Goal: Task Accomplishment & Management: Use online tool/utility

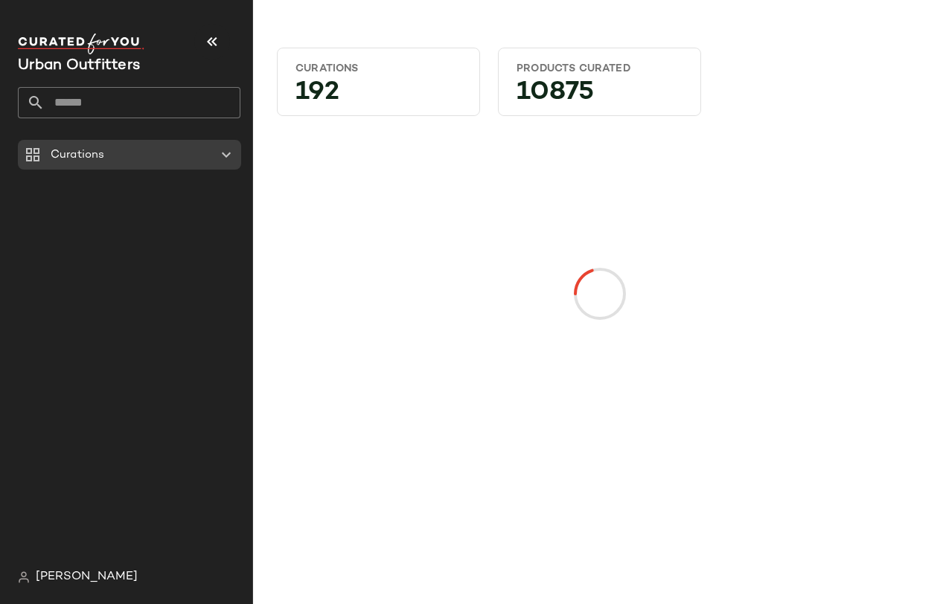
click at [147, 102] on input "text" at bounding box center [143, 102] width 196 height 31
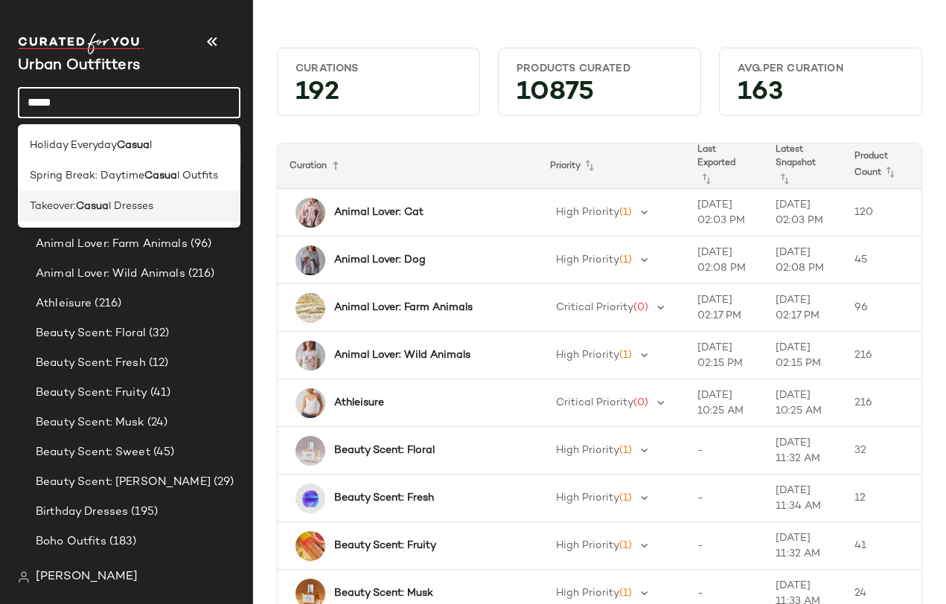
type input "*****"
click at [176, 204] on div "Takeover: Casua l Dresses" at bounding box center [129, 207] width 199 height 16
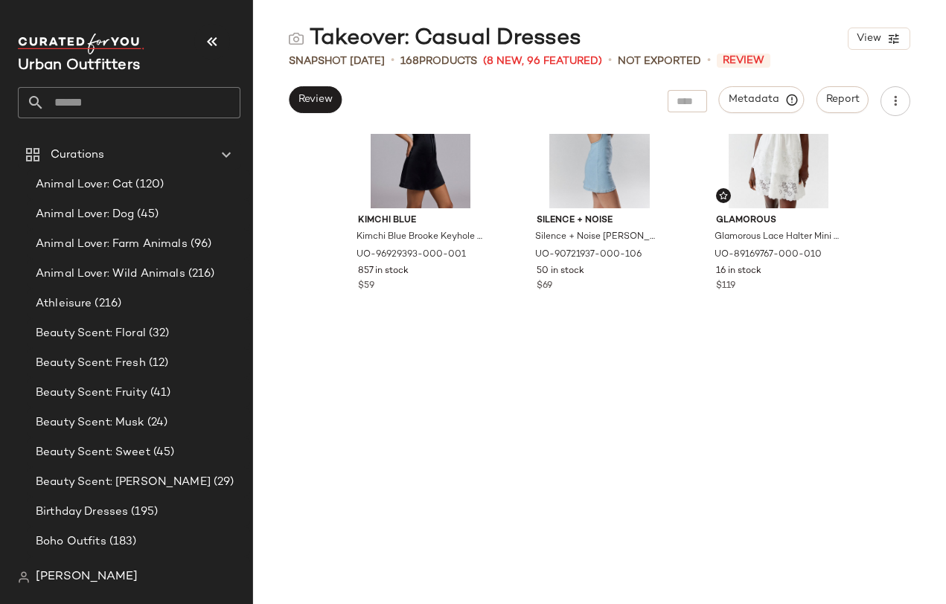
scroll to position [900, 0]
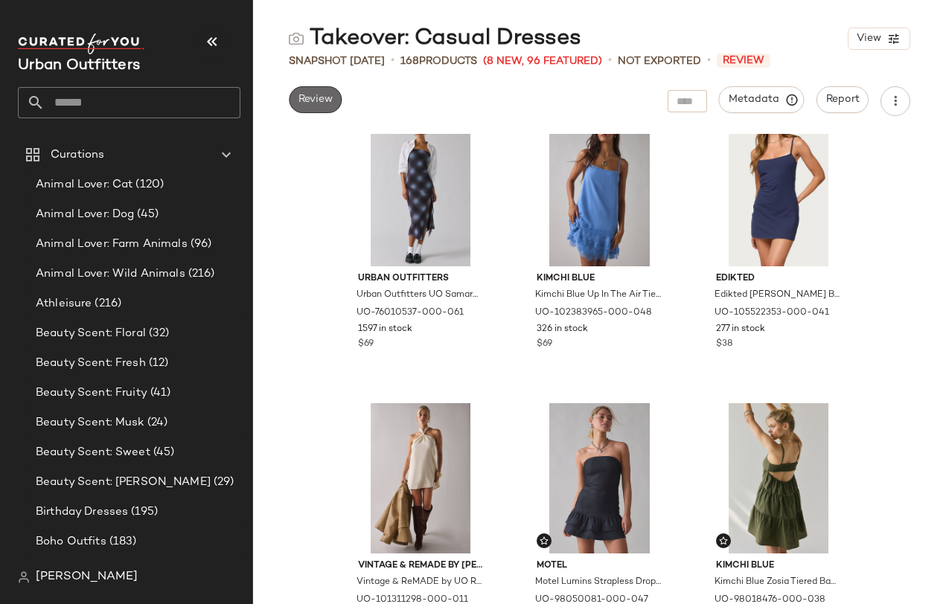
click at [327, 106] on button "Review" at bounding box center [315, 99] width 53 height 27
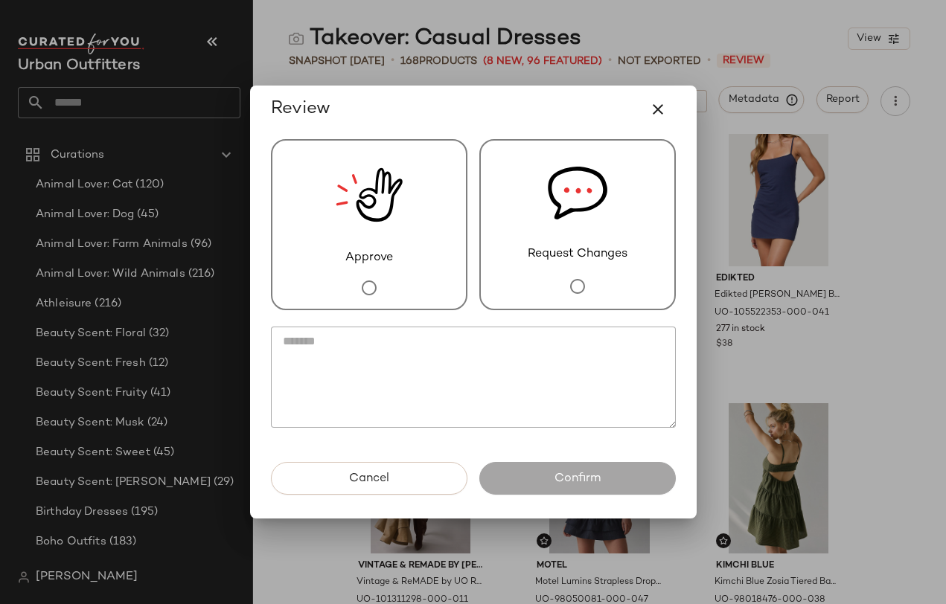
click at [380, 211] on img at bounding box center [369, 195] width 67 height 109
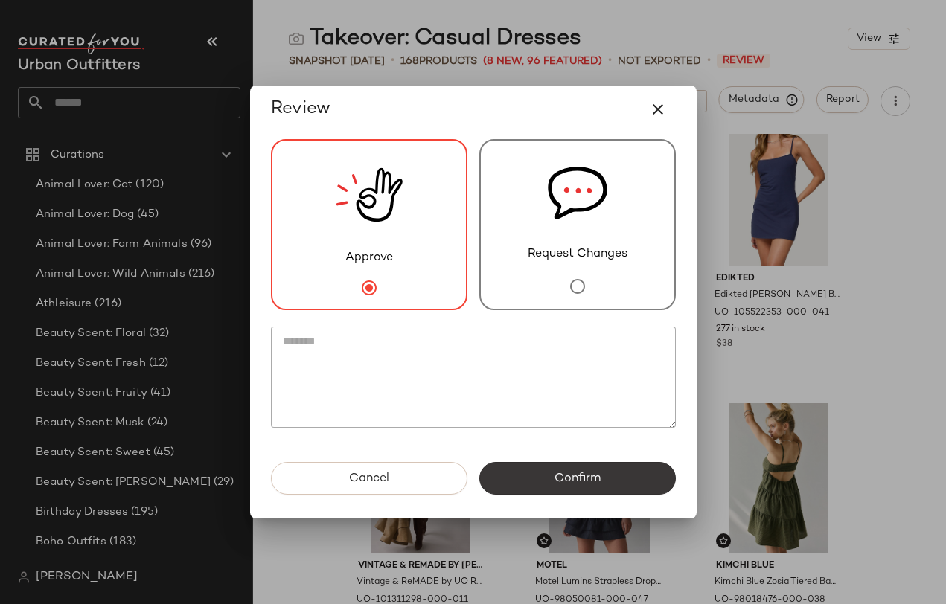
click at [593, 464] on button "Confirm" at bounding box center [577, 478] width 196 height 33
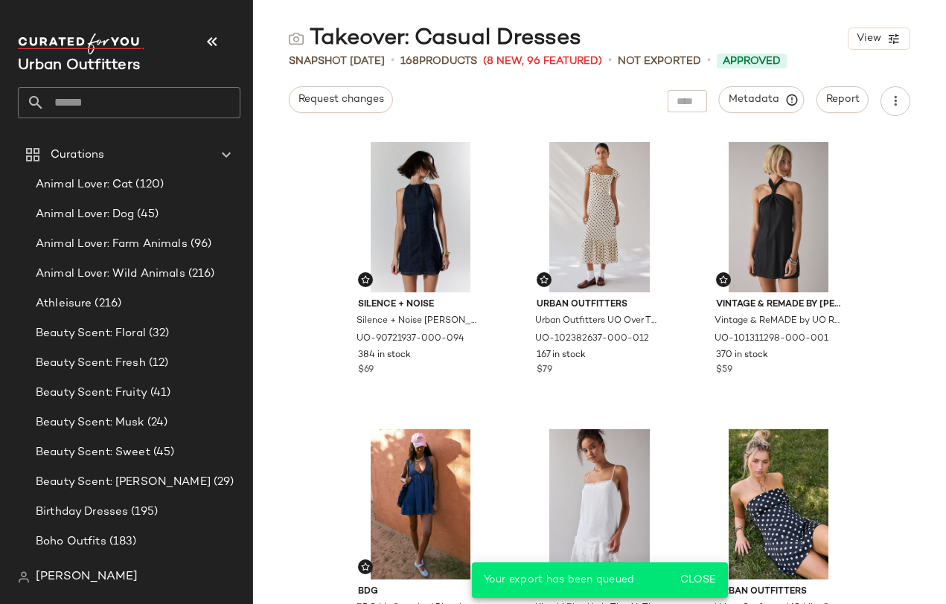
scroll to position [0, 0]
click at [102, 109] on input "text" at bounding box center [143, 102] width 196 height 31
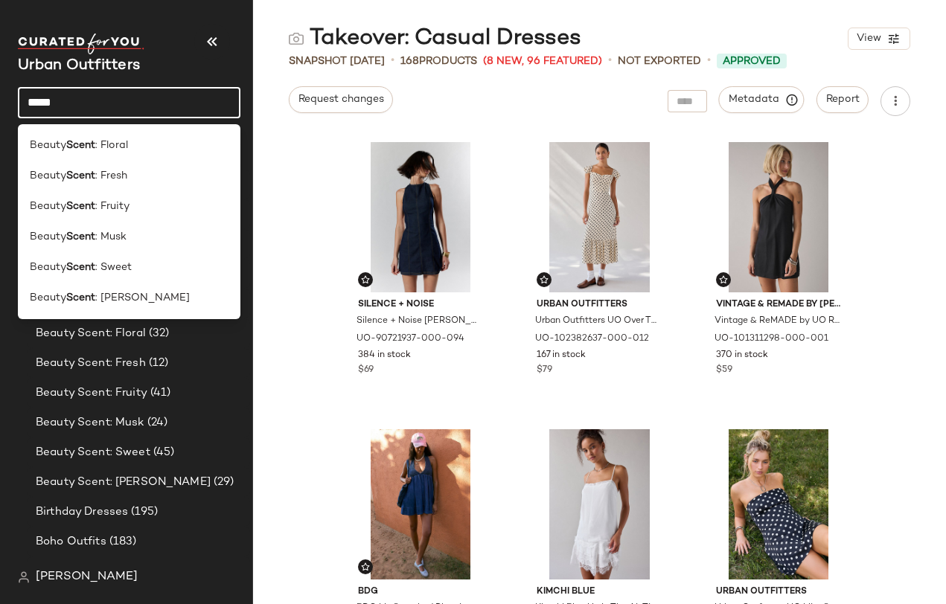
type input "*****"
click at [900, 359] on div "Silence + Noise Silence + Noise Lilith Denim Cutout Shift Dress in Rinsed Denim…" at bounding box center [599, 369] width 693 height 470
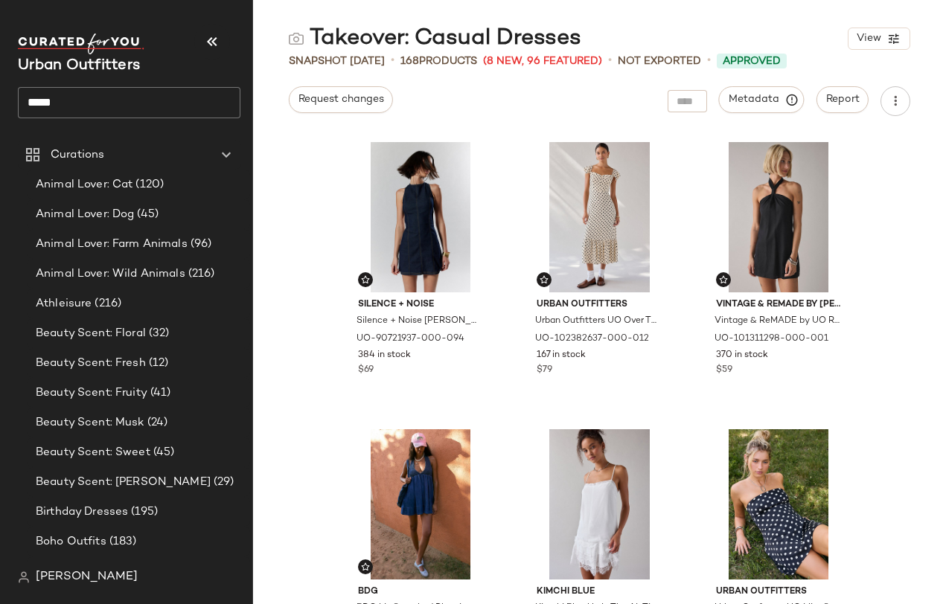
click at [121, 106] on input "*****" at bounding box center [129, 102] width 222 height 31
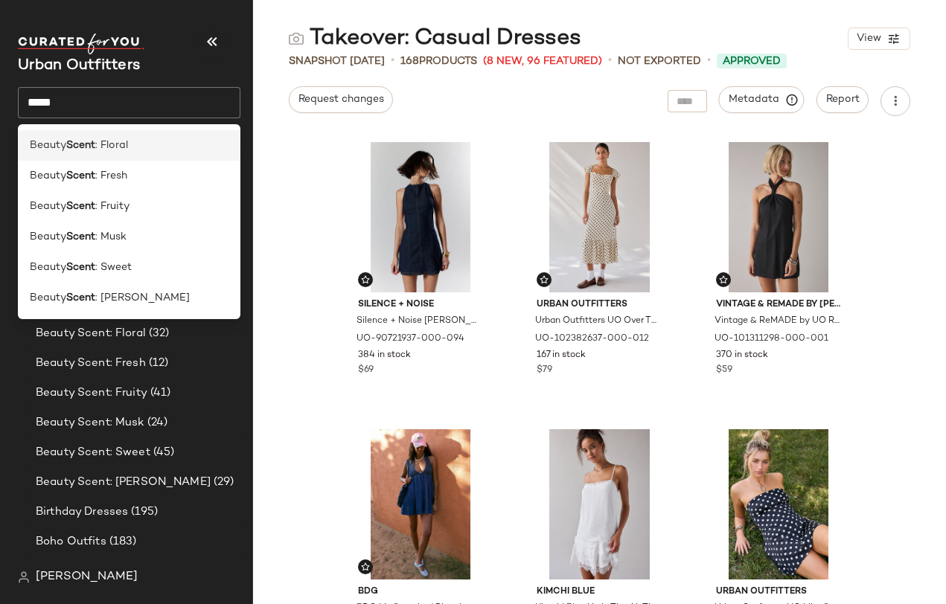
drag, startPoint x: 121, startPoint y: 106, endPoint x: 119, endPoint y: 144, distance: 38.0
click at [119, 144] on span ": Floral" at bounding box center [111, 146] width 33 height 16
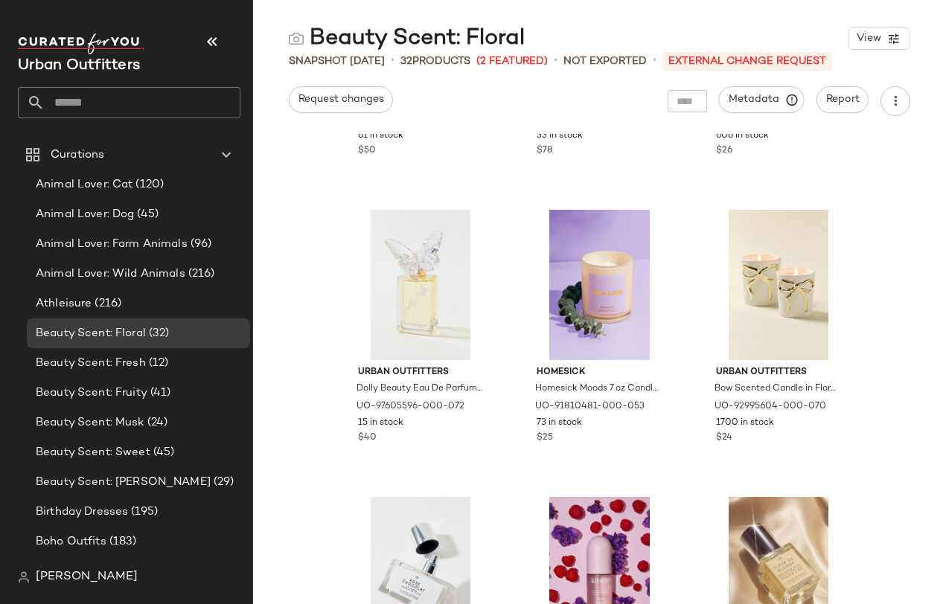
scroll to position [1418, 0]
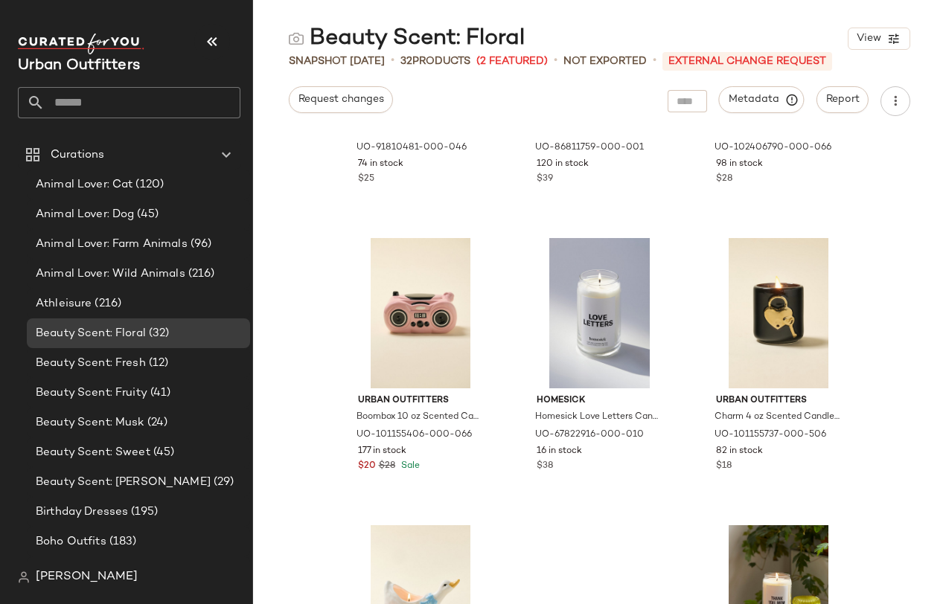
scroll to position [2467, 0]
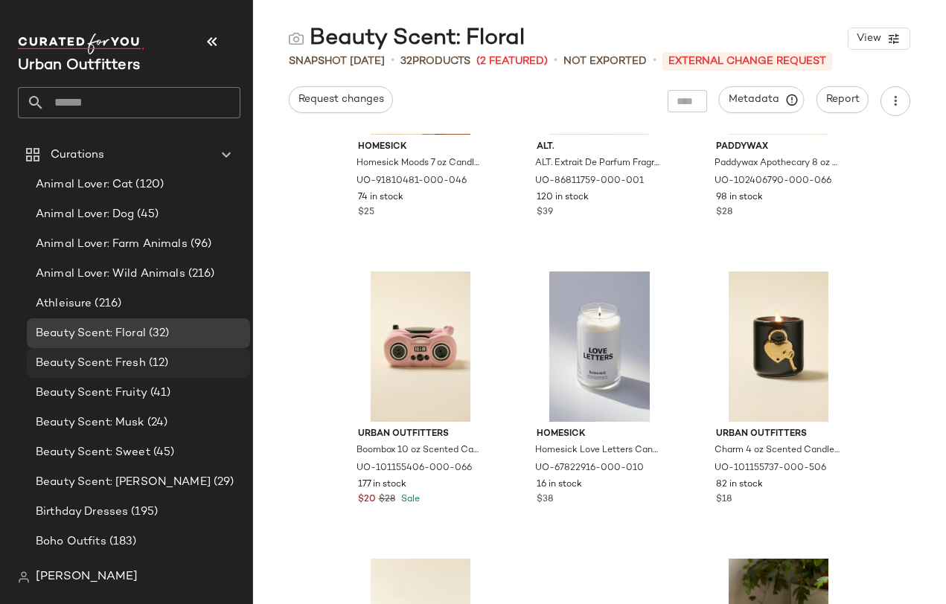
click at [164, 359] on span "(12)" at bounding box center [157, 363] width 23 height 17
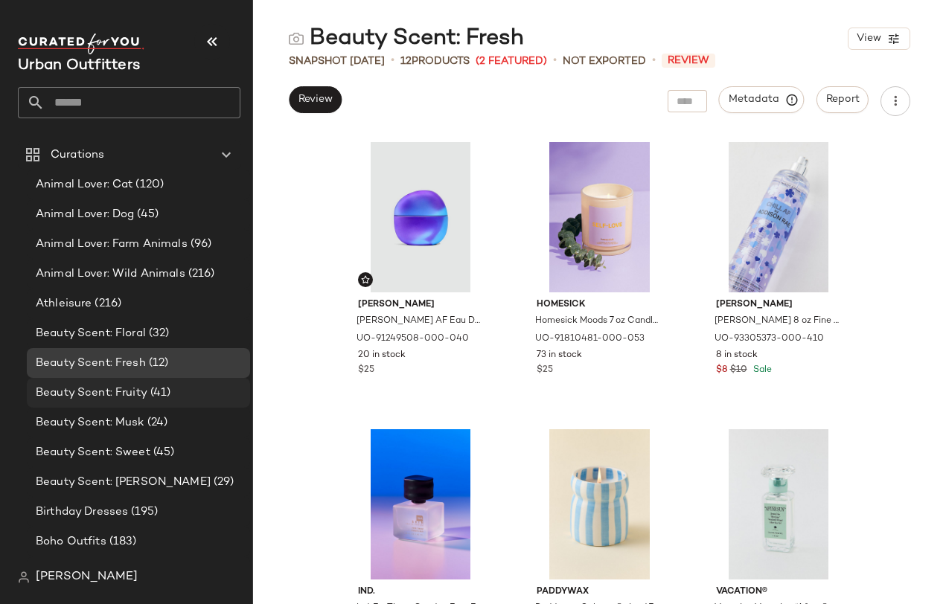
click at [170, 383] on div "Beauty Scent: Fruity (41)" at bounding box center [138, 393] width 223 height 30
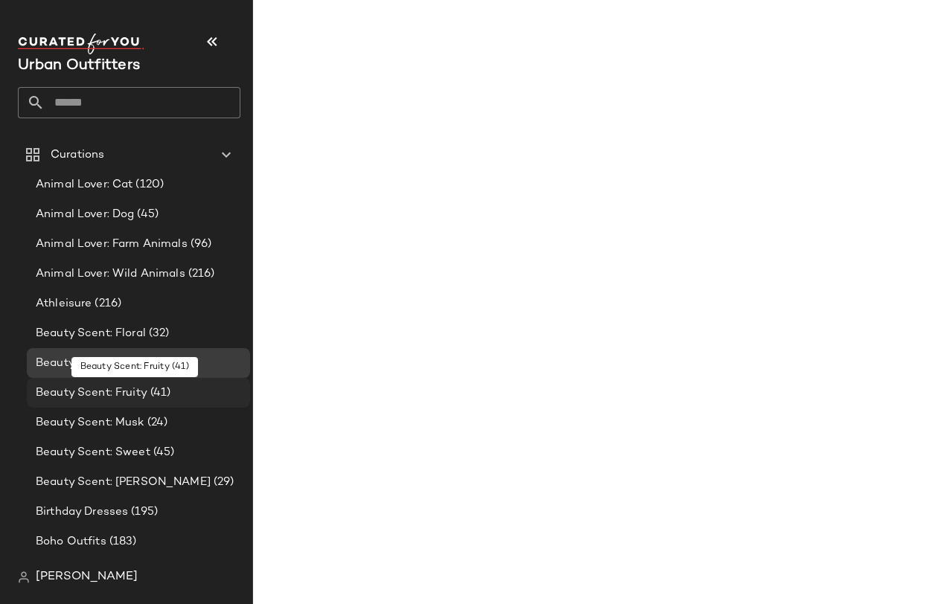
click at [153, 392] on span "(41)" at bounding box center [159, 393] width 24 height 17
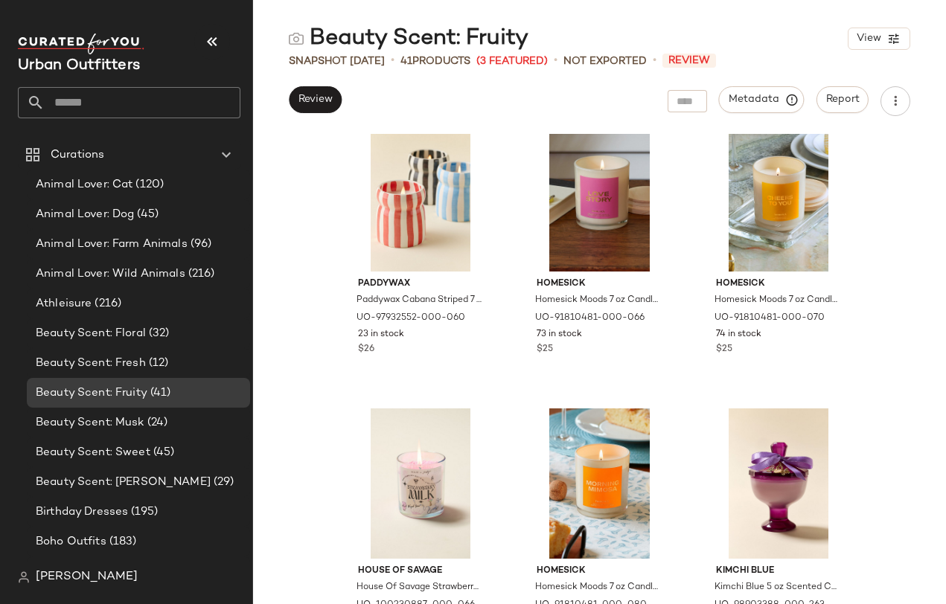
scroll to position [3176, 0]
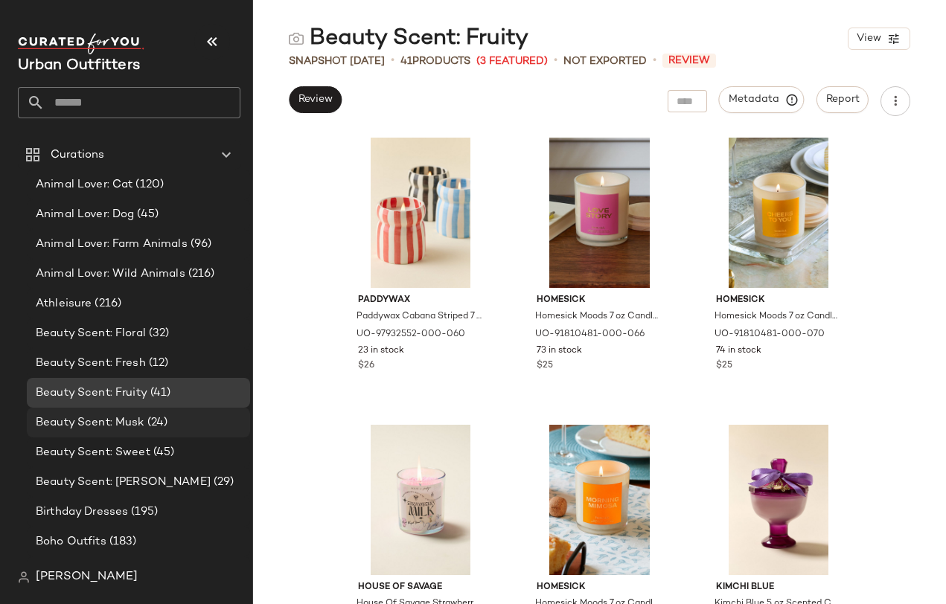
click at [132, 422] on span "Beauty Scent: Musk" at bounding box center [90, 422] width 109 height 17
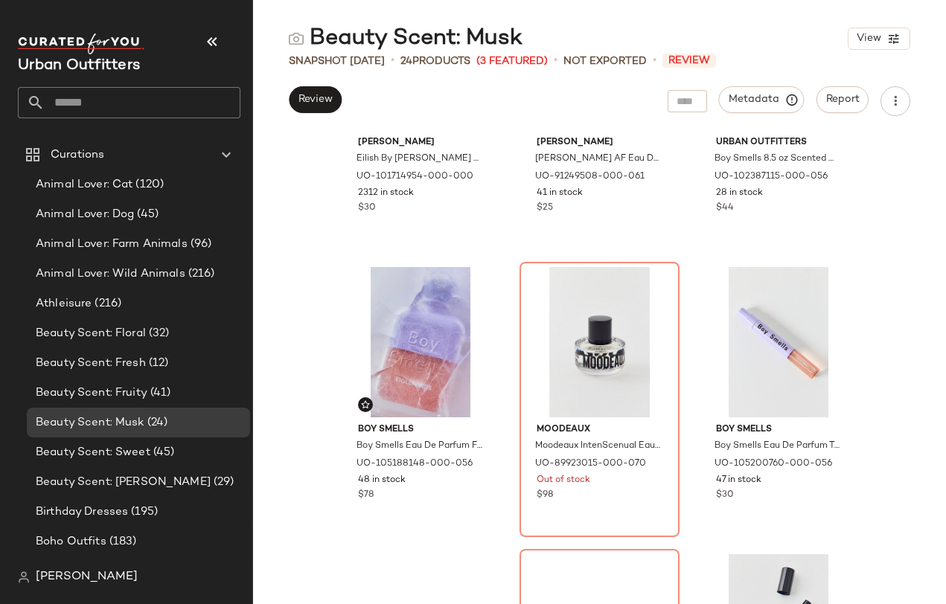
scroll to position [1036, 0]
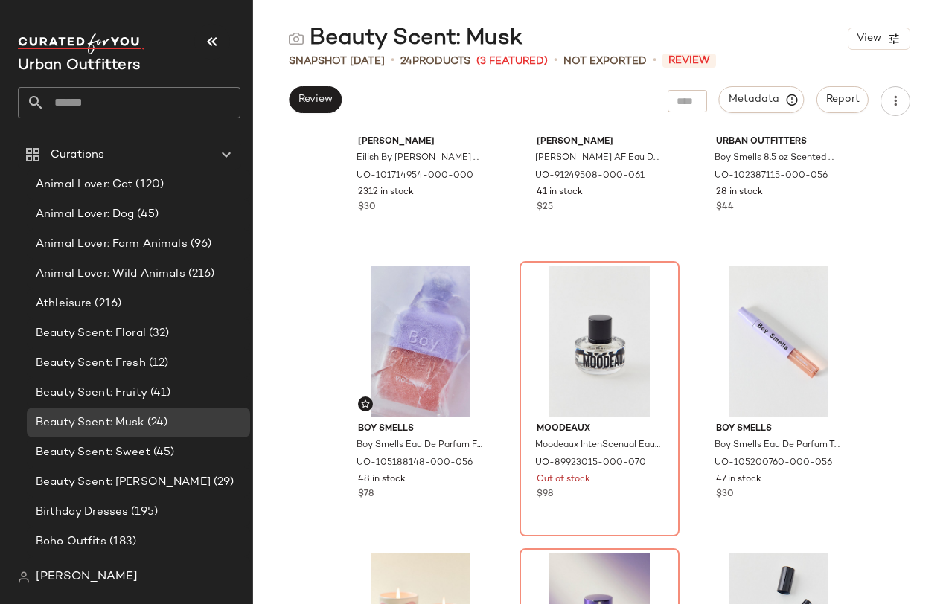
click at [880, 272] on div "Billie Eilish Eilish By Billie Eilish Eau De Parfum Double-Roller Travel Fragra…" at bounding box center [599, 369] width 693 height 470
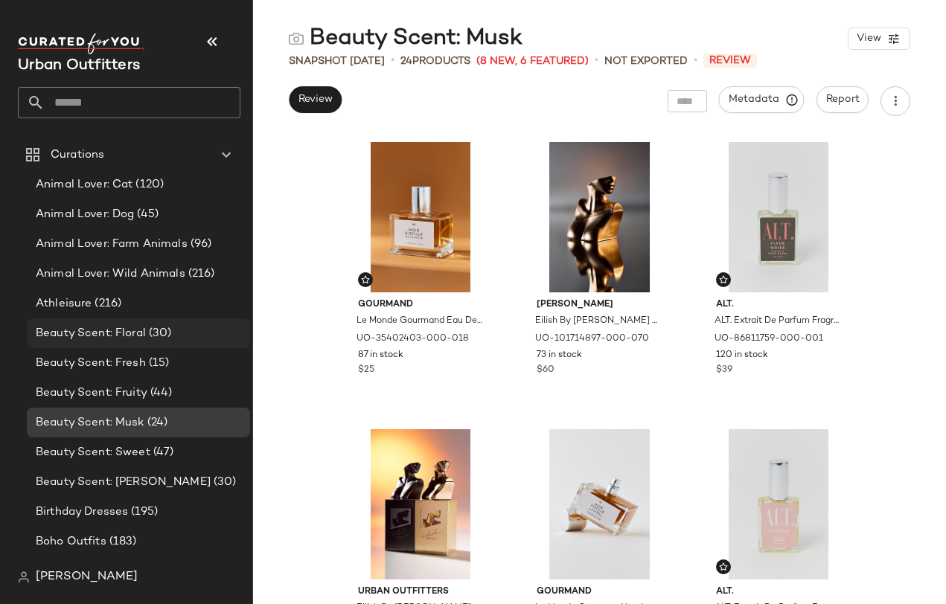
click at [179, 330] on div "Beauty Scent: Floral (30)" at bounding box center [137, 333] width 213 height 17
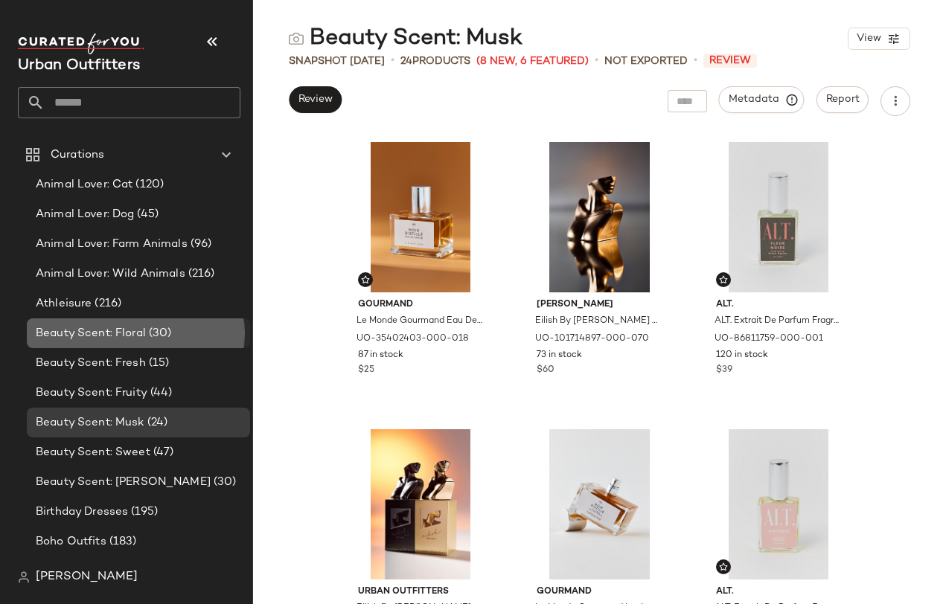
click at [138, 334] on span "Beauty Scent: Floral" at bounding box center [91, 333] width 110 height 17
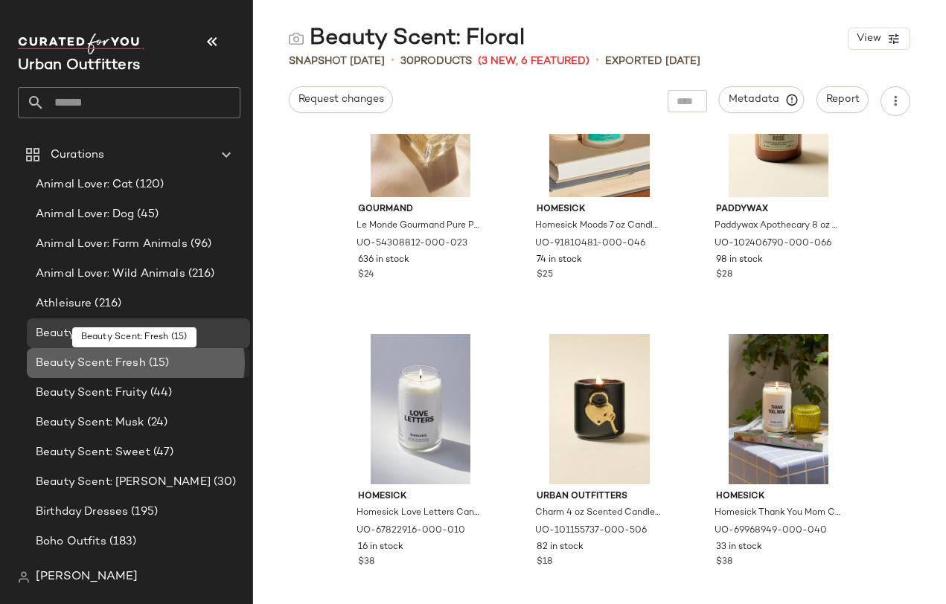
click at [179, 356] on div "Beauty Scent: Fresh (15)" at bounding box center [137, 363] width 213 height 17
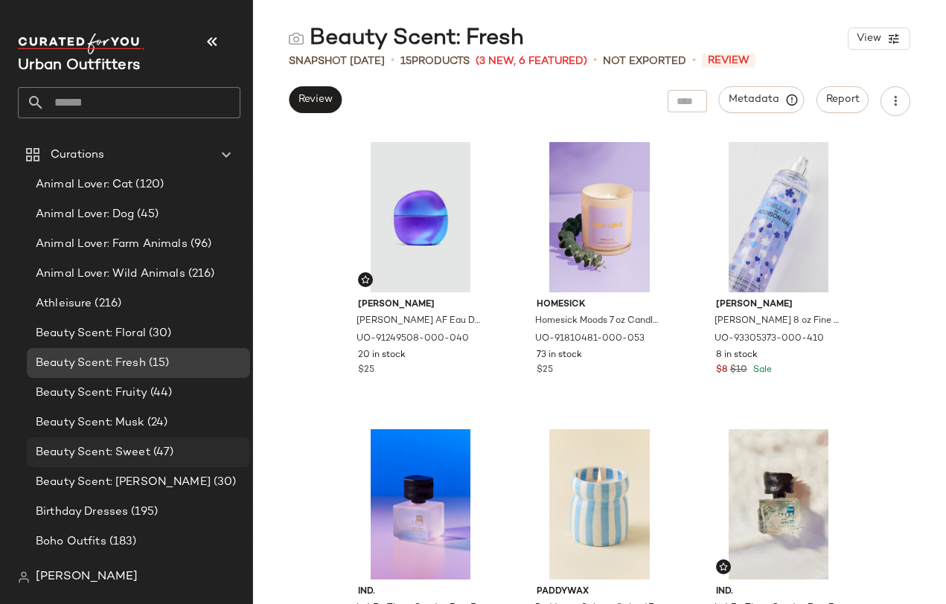
click at [176, 445] on div "Beauty Scent: Sweet (47)" at bounding box center [137, 452] width 213 height 17
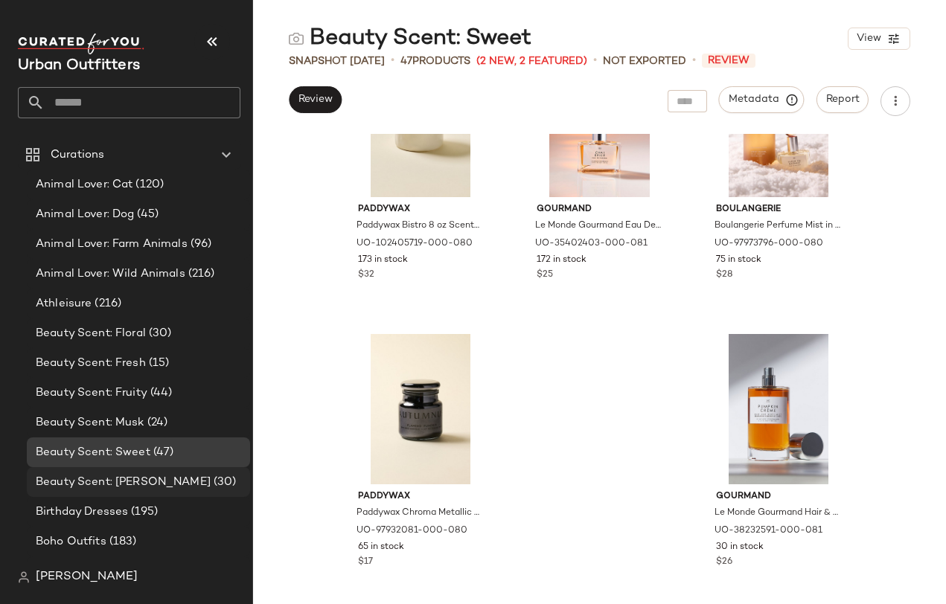
click at [152, 477] on span "Beauty Scent: [PERSON_NAME]" at bounding box center [123, 482] width 175 height 17
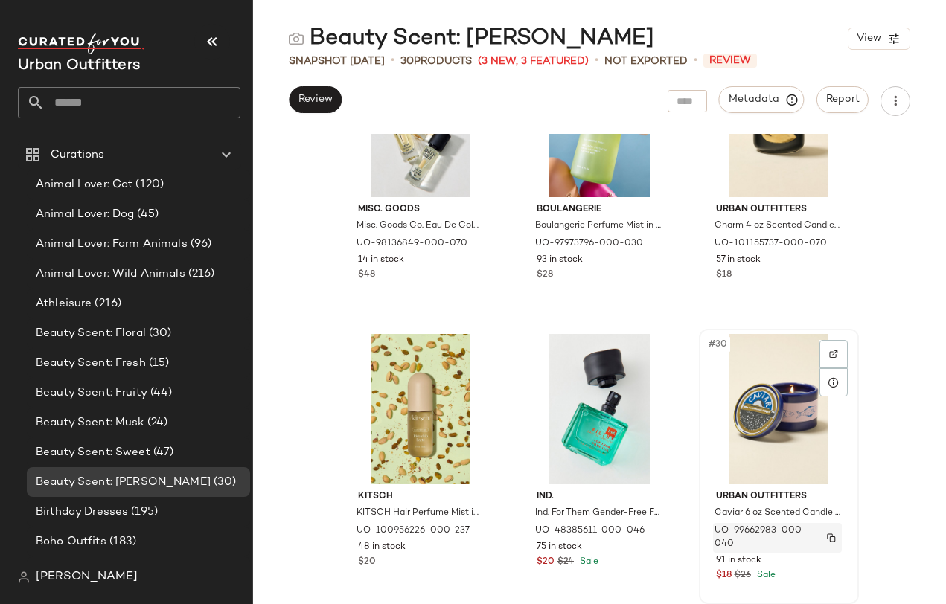
click at [822, 531] on button "button" at bounding box center [831, 537] width 21 height 13
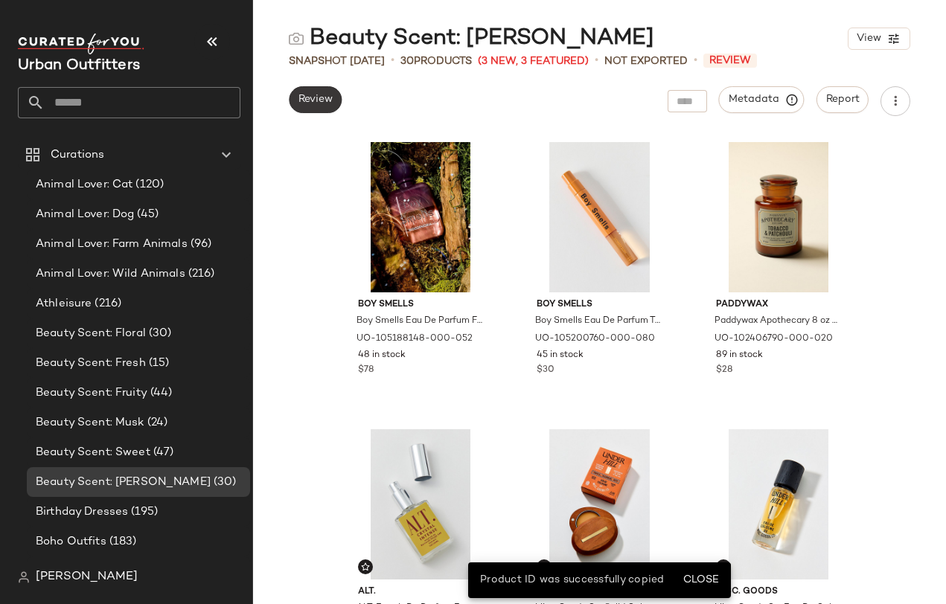
click at [312, 103] on span "Review" at bounding box center [315, 100] width 35 height 12
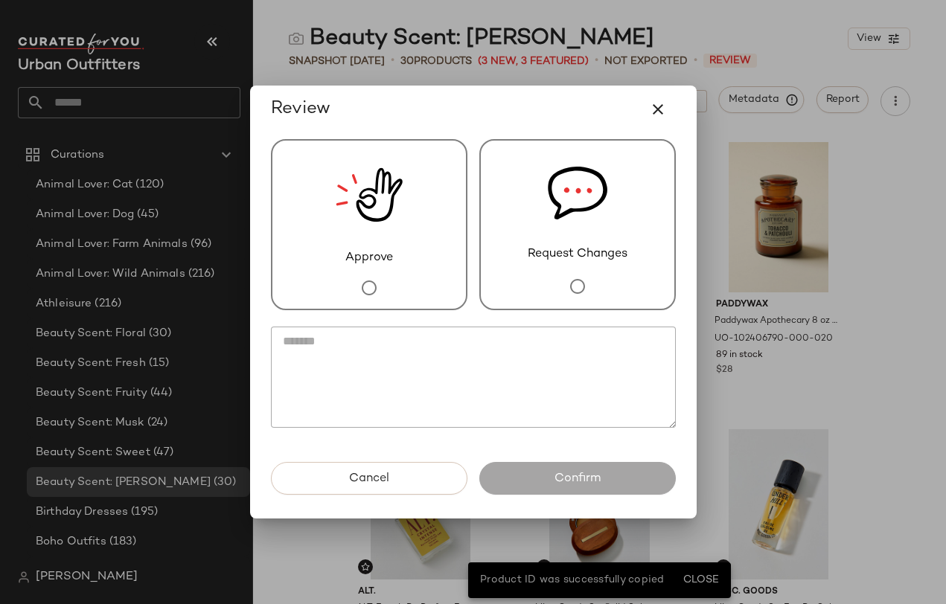
click at [417, 275] on div "Approve" at bounding box center [369, 224] width 196 height 171
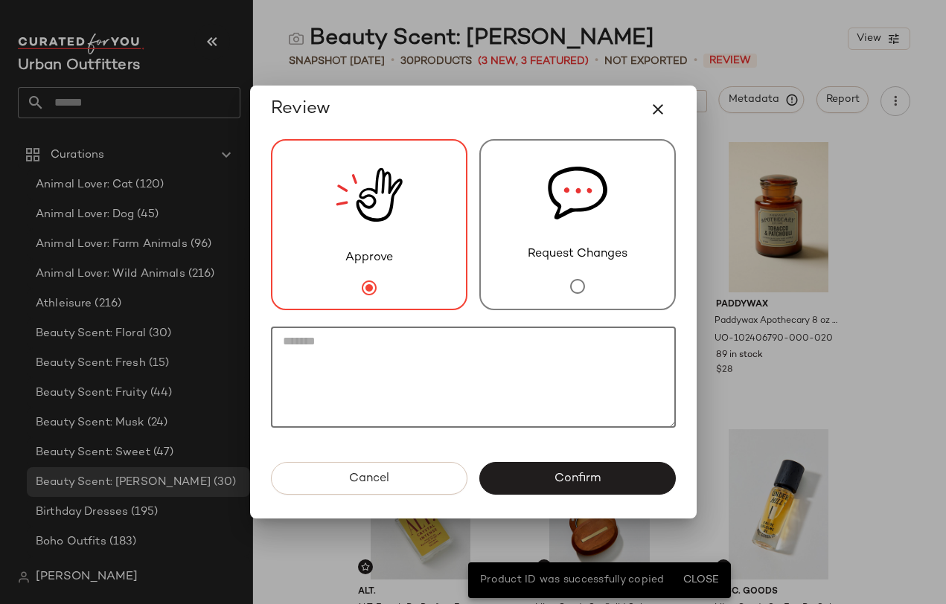
click at [417, 358] on textarea at bounding box center [473, 377] width 405 height 101
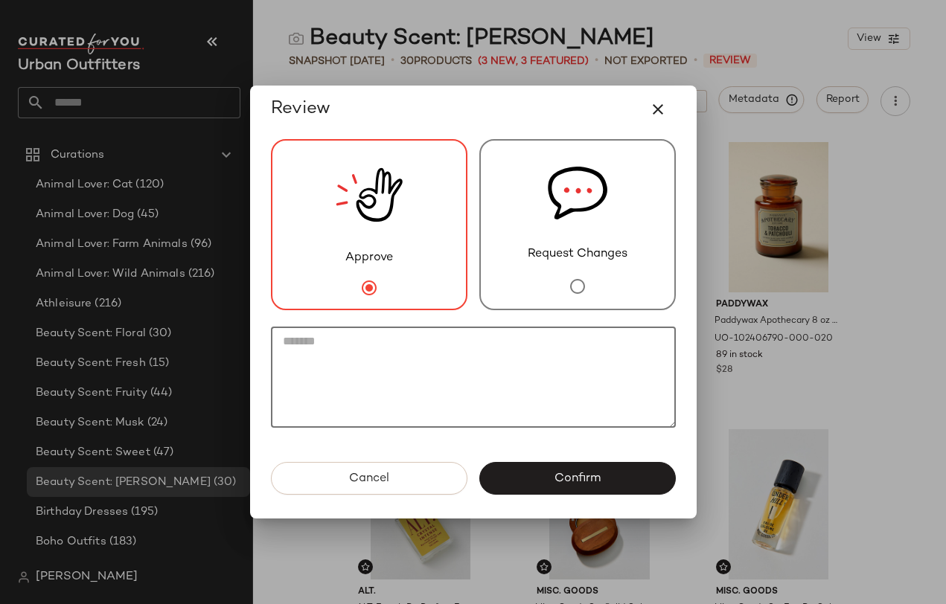
type textarea "*"
paste textarea "**********"
drag, startPoint x: 307, startPoint y: 376, endPoint x: 269, endPoint y: 375, distance: 38.0
click at [269, 375] on div "**********" at bounding box center [473, 297] width 429 height 329
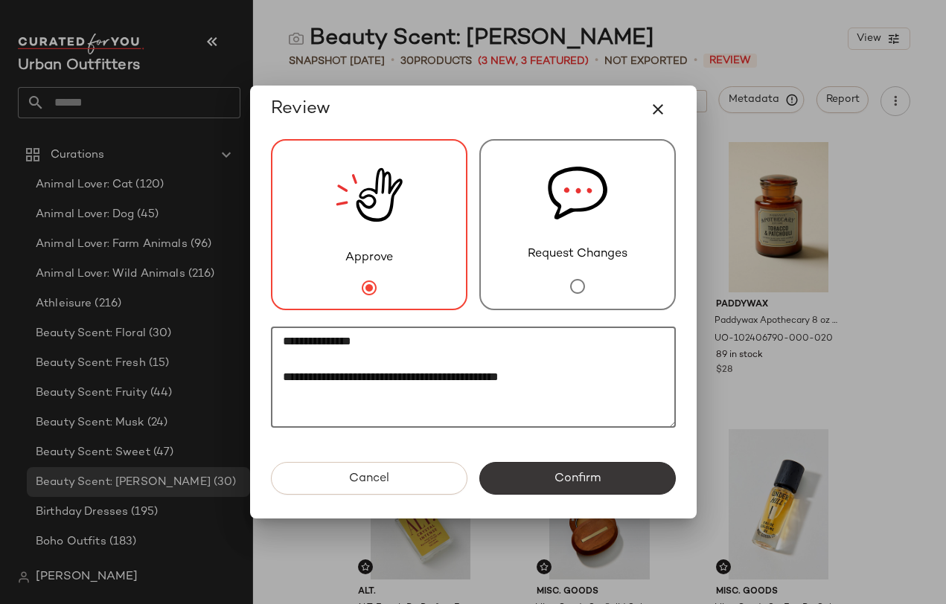
type textarea "**********"
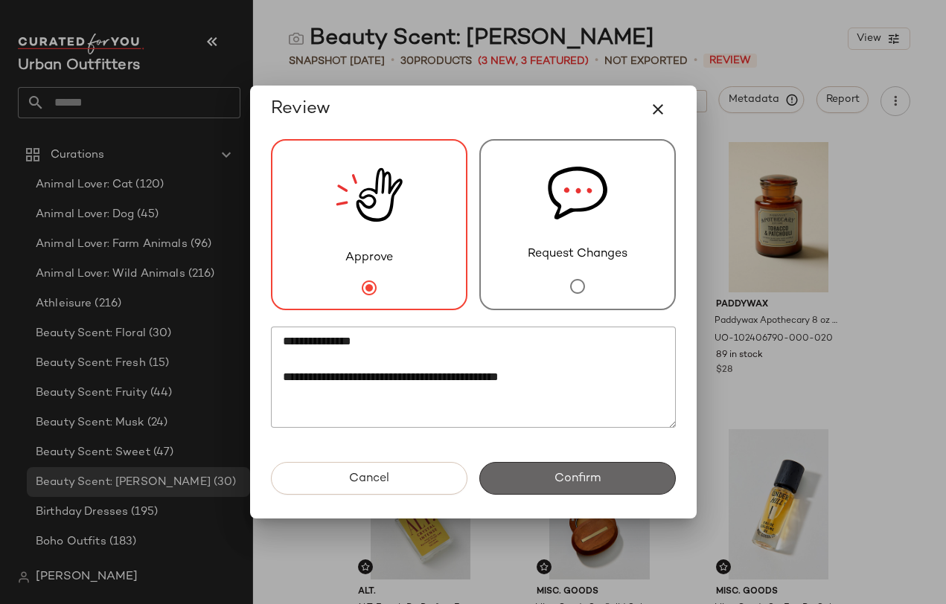
click at [617, 480] on button "Confirm" at bounding box center [577, 478] width 196 height 33
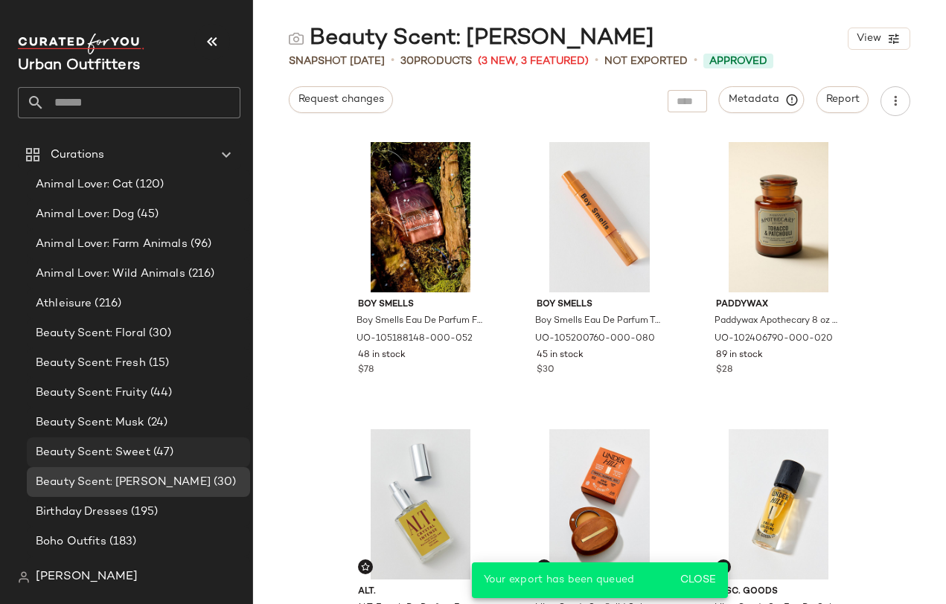
click at [164, 455] on span "(47)" at bounding box center [162, 452] width 24 height 17
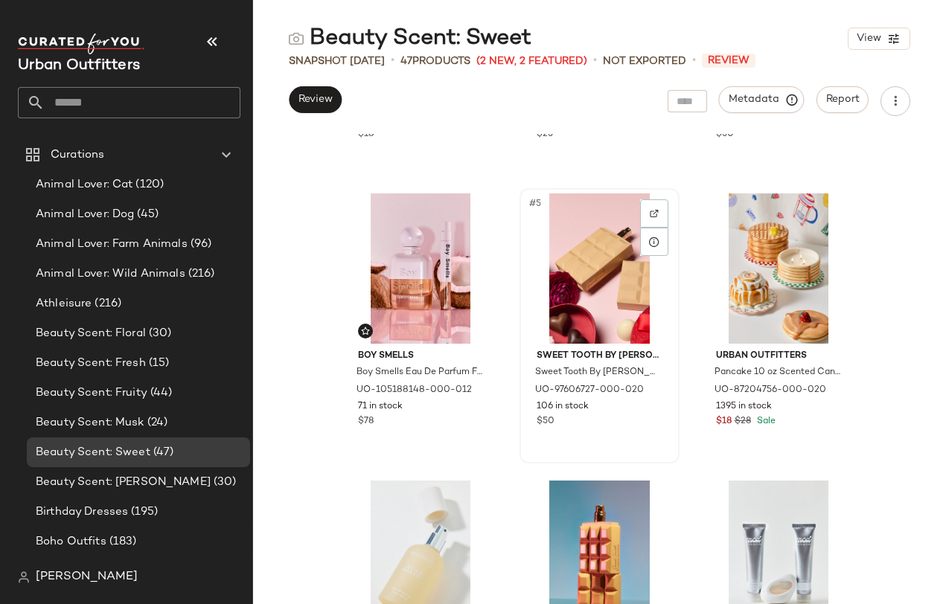
scroll to position [255, 0]
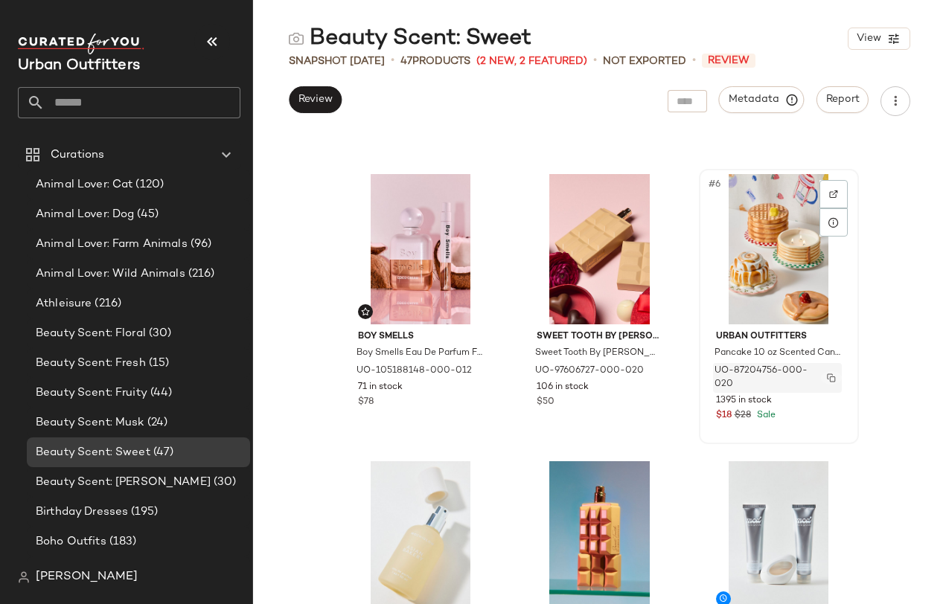
click at [827, 376] on img "button" at bounding box center [831, 378] width 9 height 9
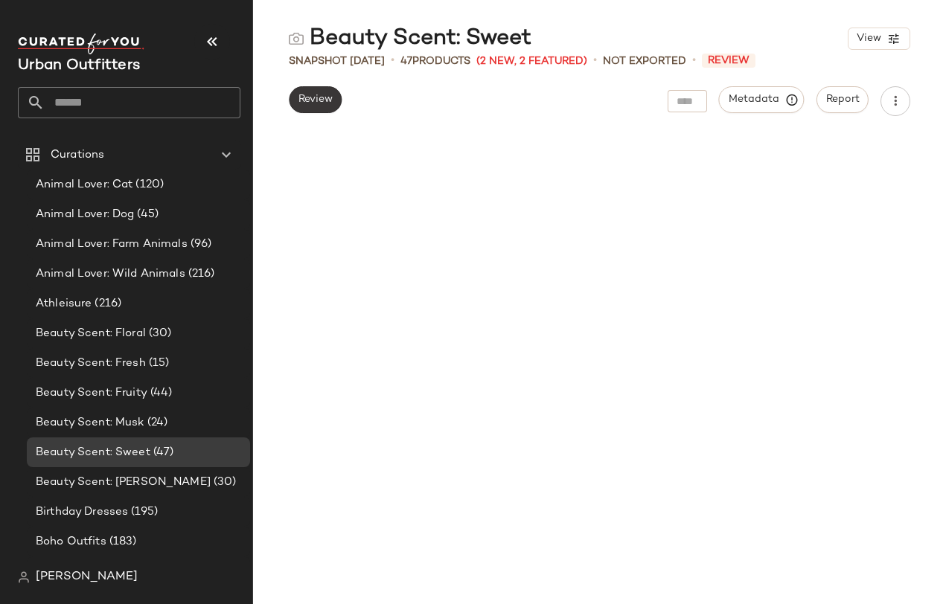
scroll to position [0, 0]
click at [321, 110] on button "Review" at bounding box center [315, 99] width 53 height 27
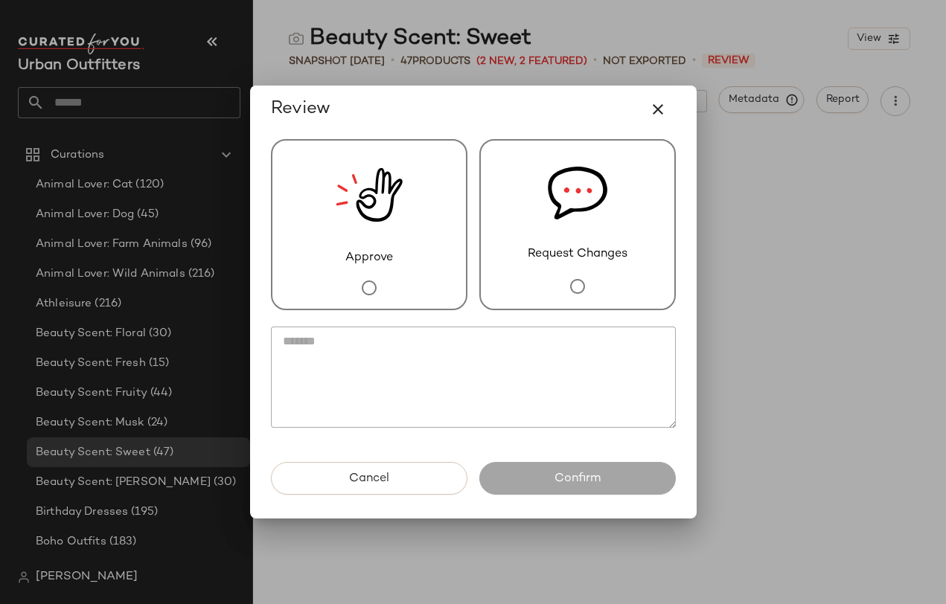
click at [357, 243] on img at bounding box center [369, 195] width 67 height 109
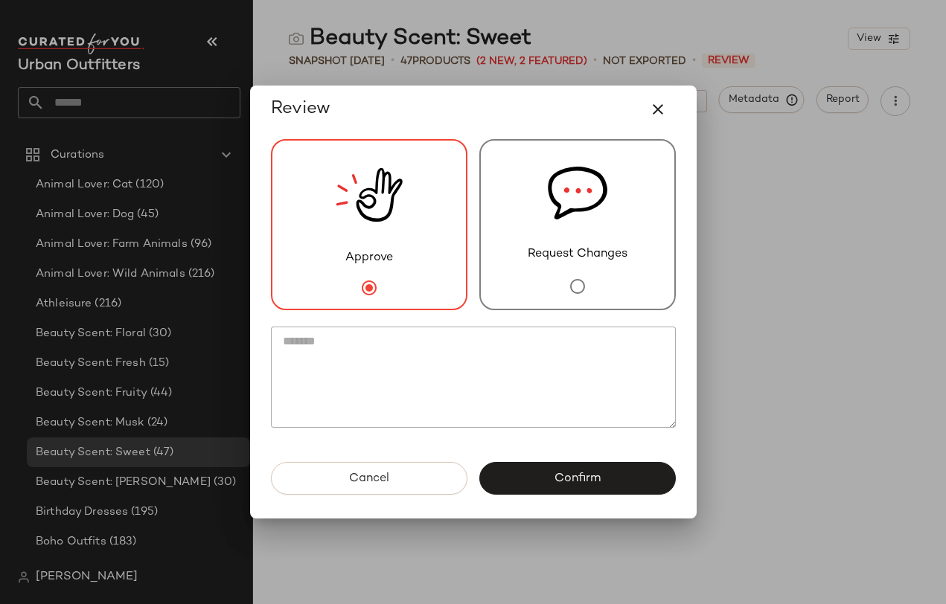
click at [378, 350] on textarea at bounding box center [473, 377] width 405 height 101
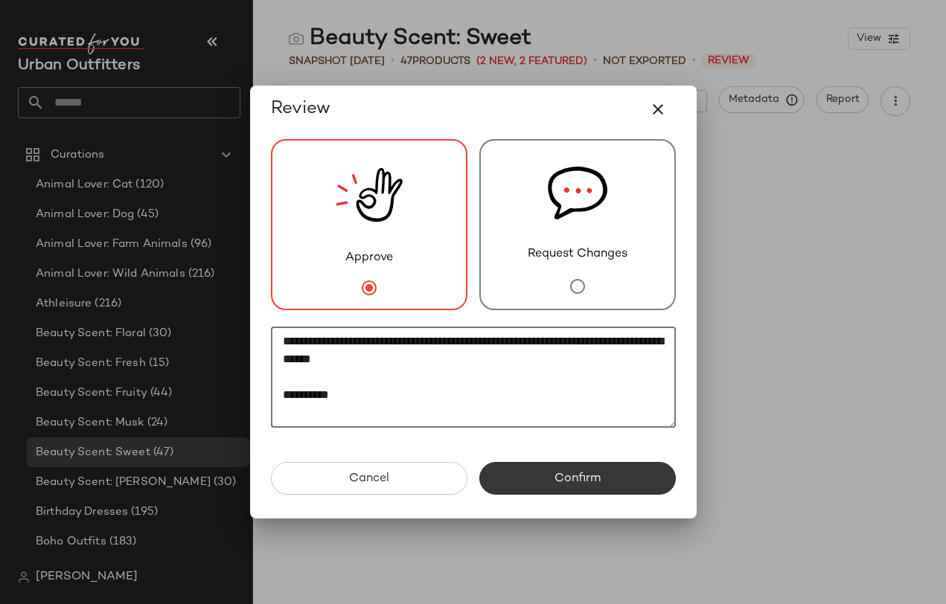
type textarea "**********"
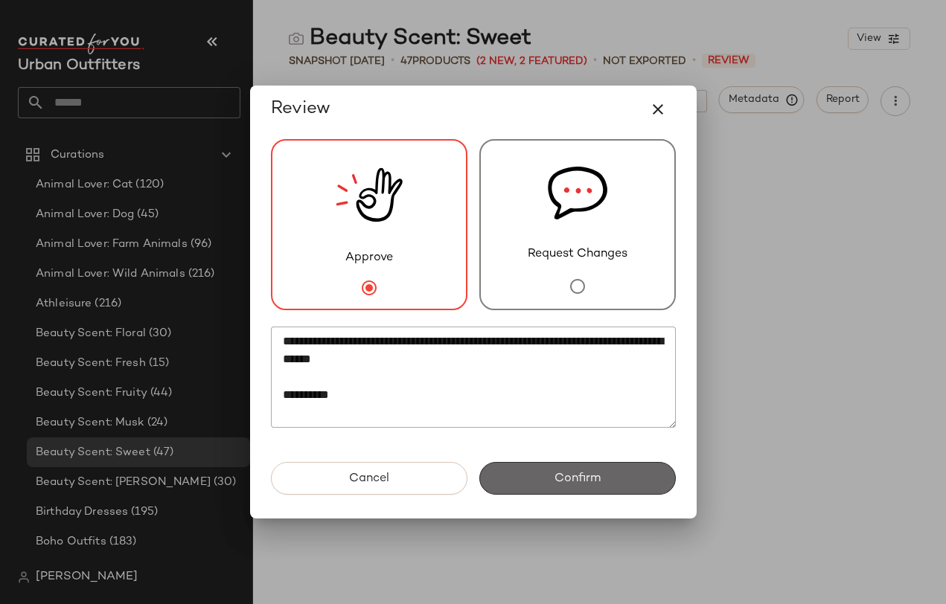
click at [651, 478] on button "Confirm" at bounding box center [577, 478] width 196 height 33
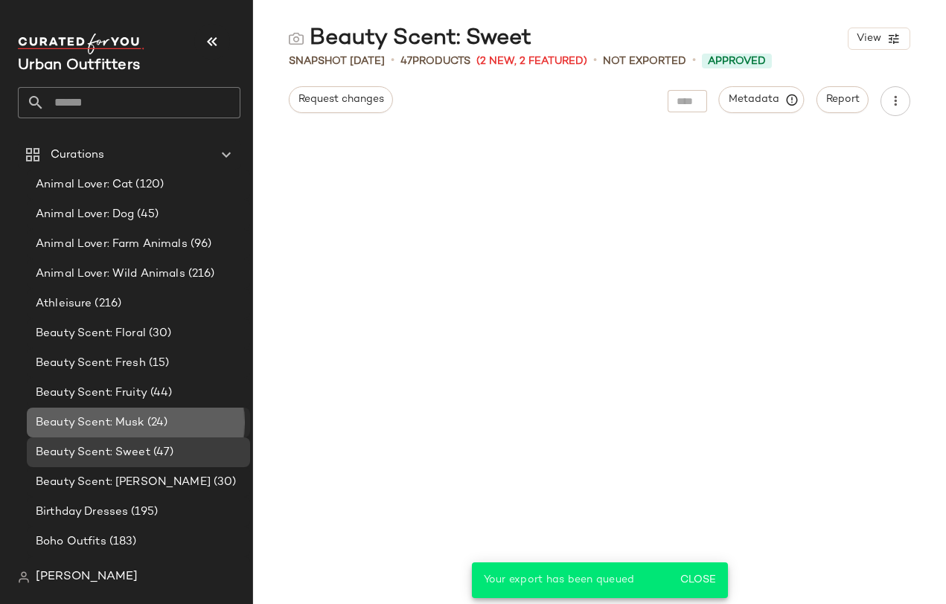
click at [110, 429] on span "Beauty Scent: Musk" at bounding box center [90, 422] width 109 height 17
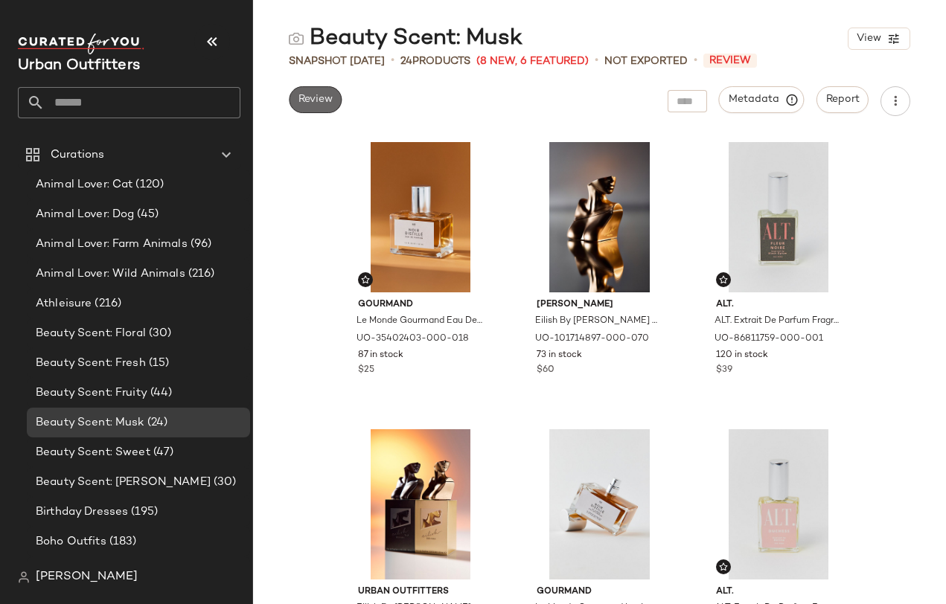
click at [312, 95] on span "Review" at bounding box center [315, 100] width 35 height 12
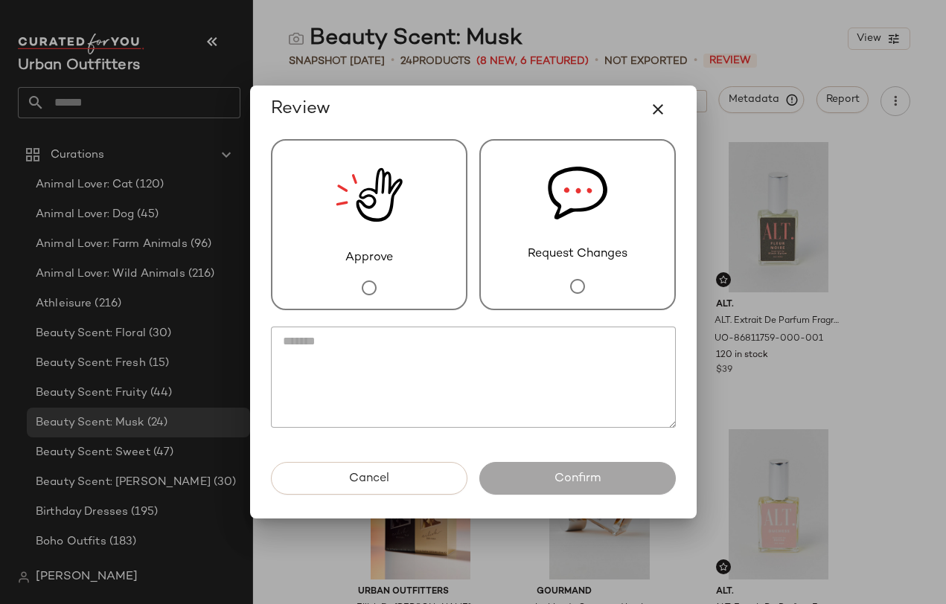
click at [321, 193] on div "Approve" at bounding box center [369, 224] width 196 height 171
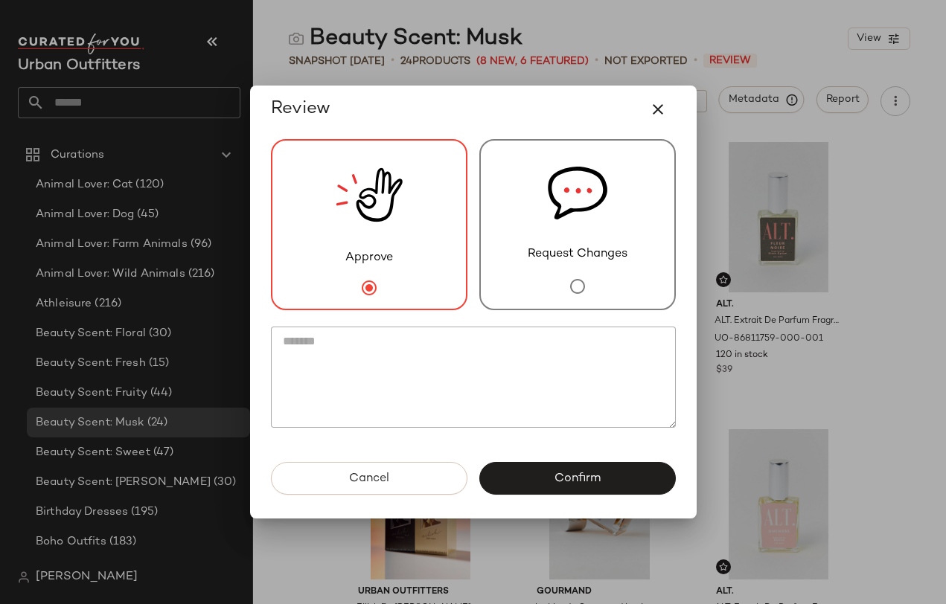
click at [364, 336] on textarea at bounding box center [473, 377] width 405 height 101
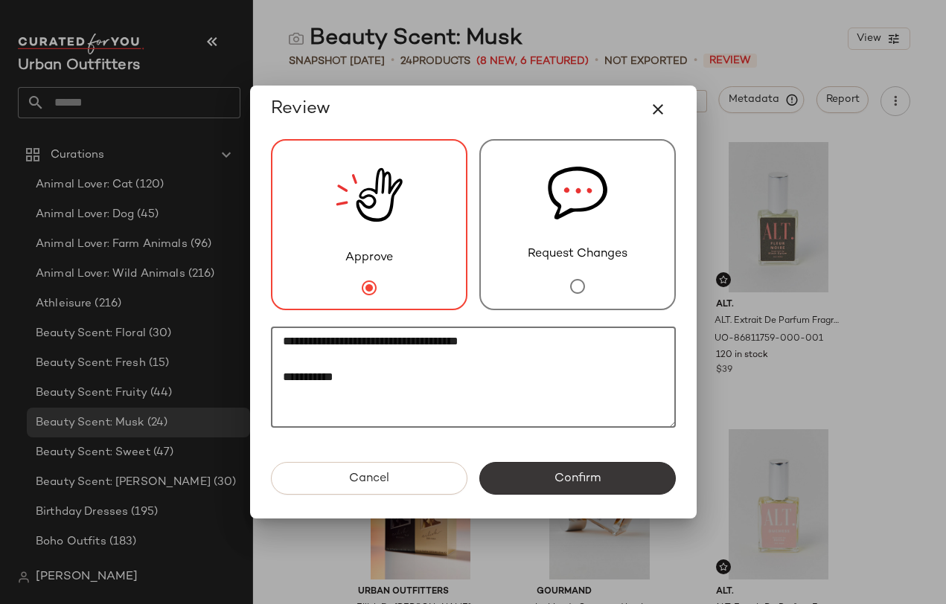
type textarea "**********"
click at [562, 474] on span "Confirm" at bounding box center [577, 479] width 47 height 14
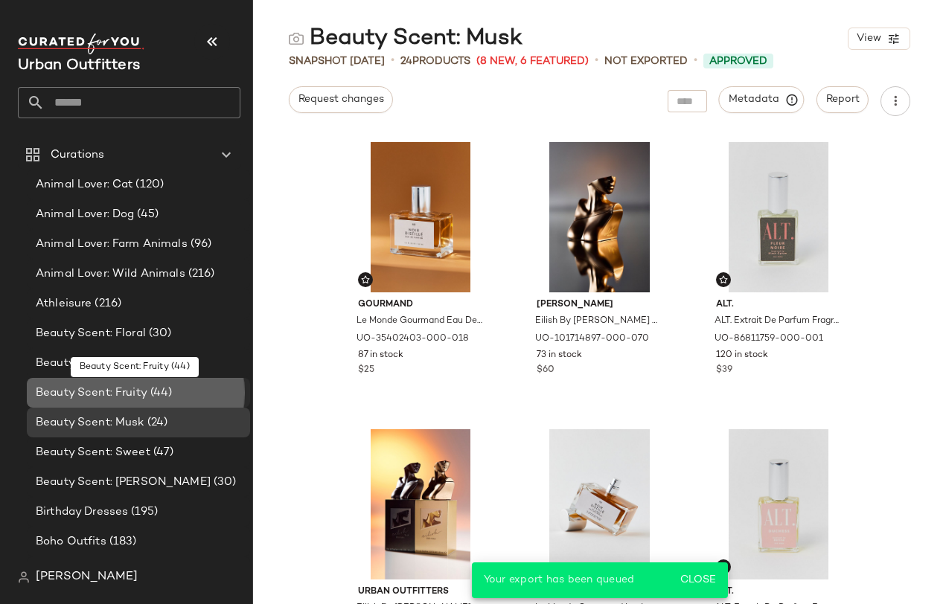
click at [117, 396] on span "Beauty Scent: Fruity" at bounding box center [92, 393] width 112 height 17
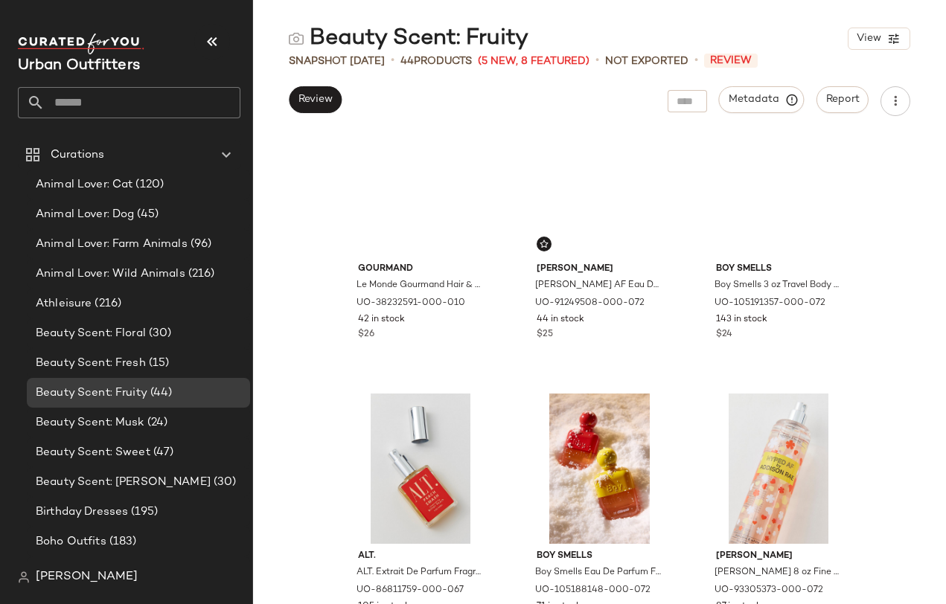
scroll to position [26, 0]
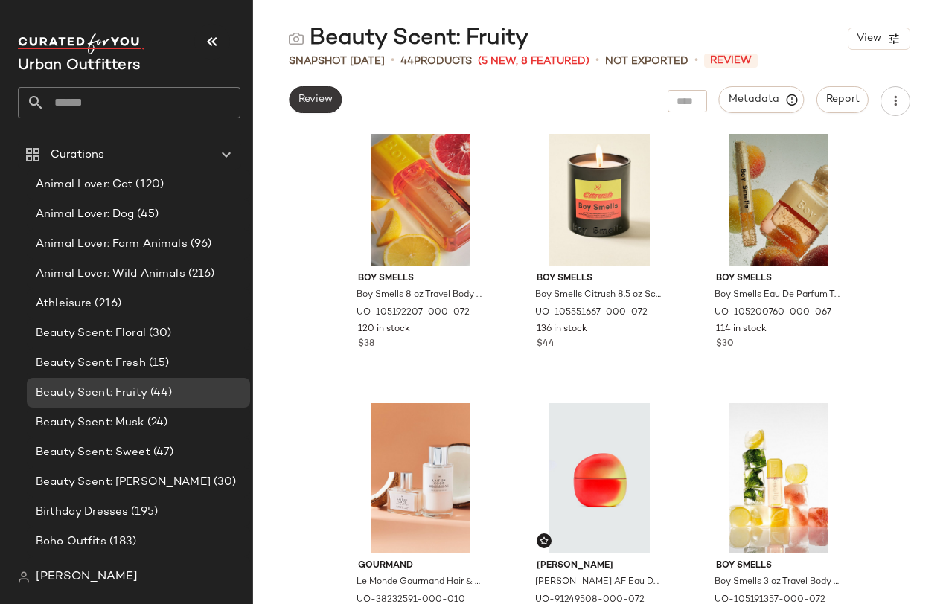
click at [314, 100] on span "Review" at bounding box center [315, 100] width 35 height 12
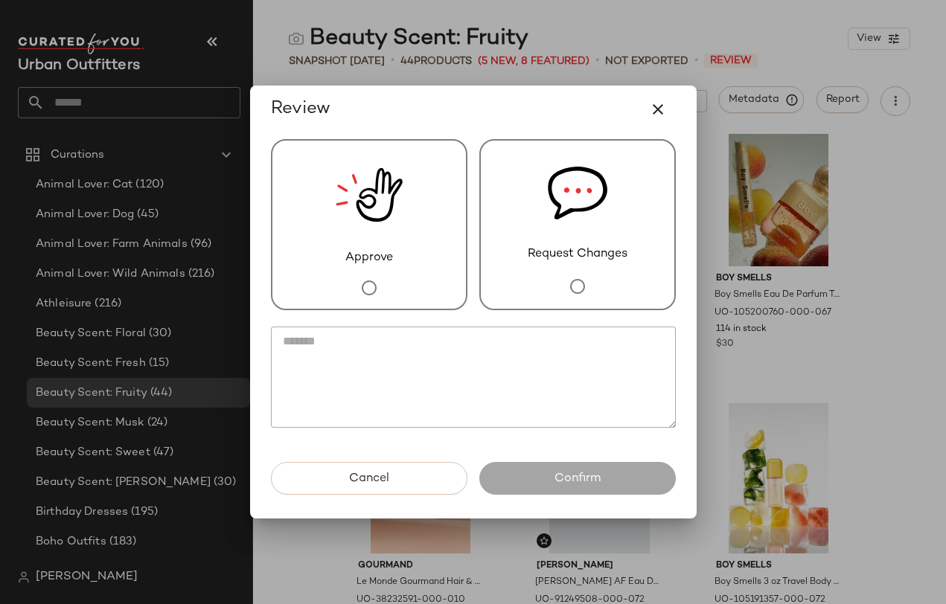
click at [353, 166] on img at bounding box center [369, 195] width 67 height 109
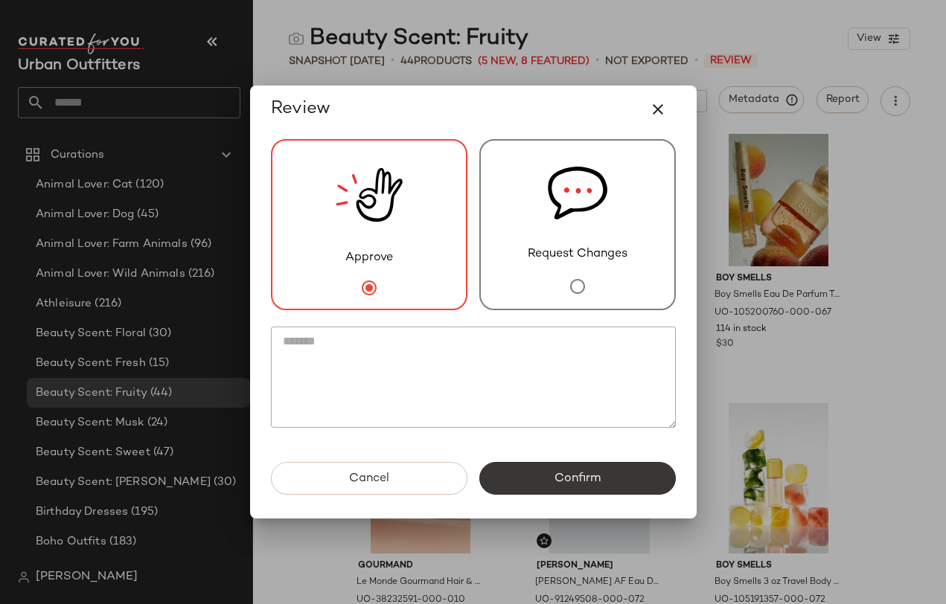
click at [568, 477] on span "Confirm" at bounding box center [577, 479] width 47 height 14
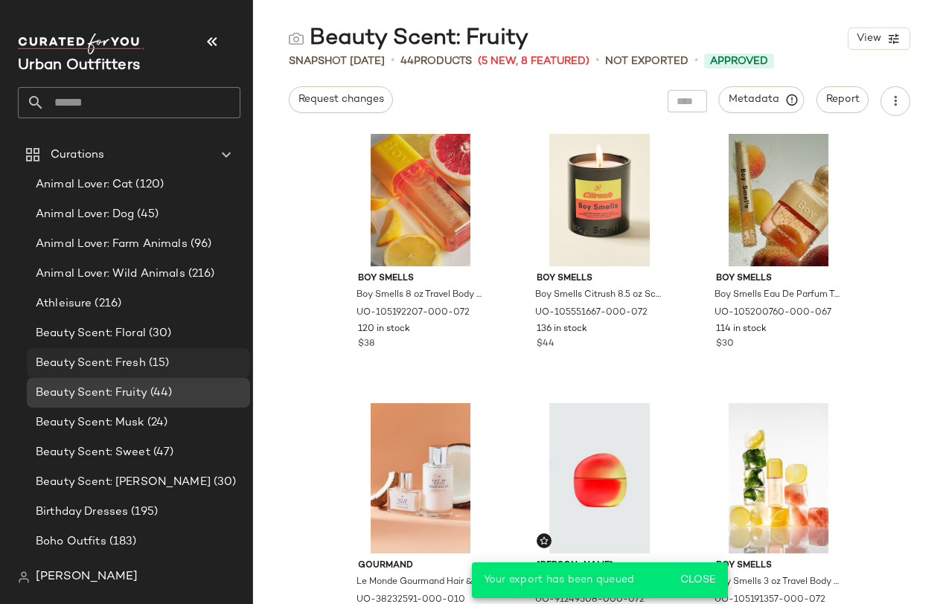
click at [158, 362] on span "(15)" at bounding box center [158, 363] width 24 height 17
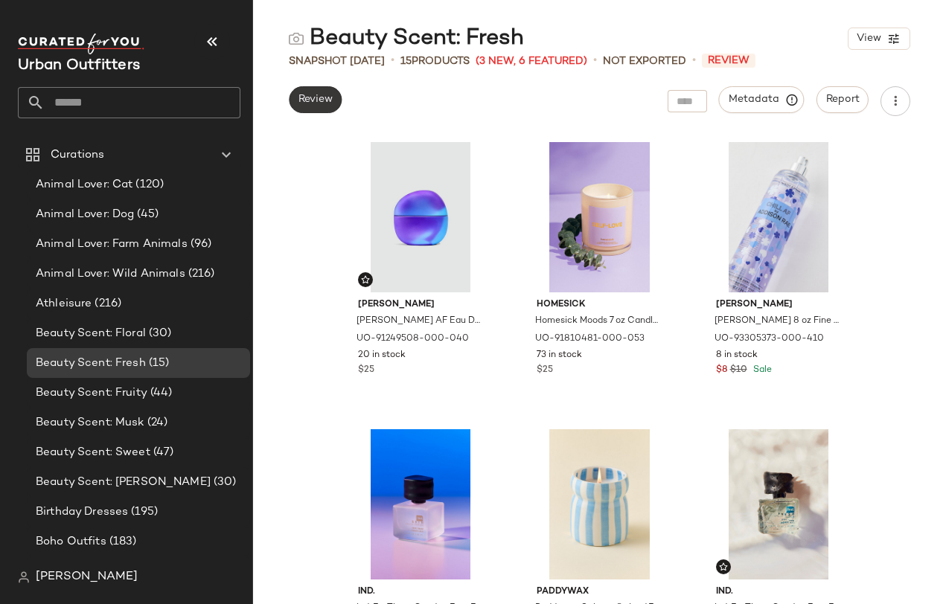
click at [333, 97] on span "Review" at bounding box center [315, 100] width 35 height 12
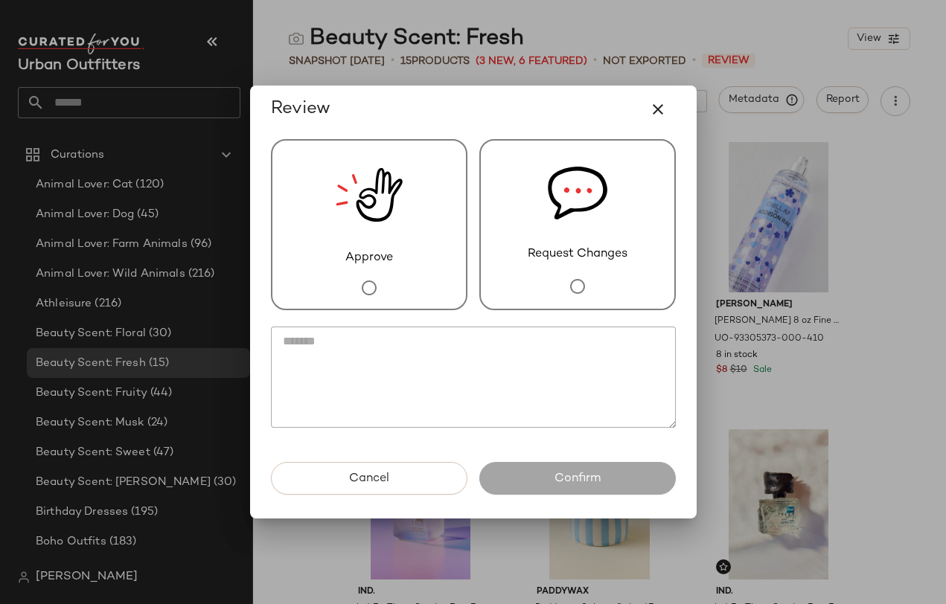
click at [366, 203] on img at bounding box center [369, 195] width 67 height 109
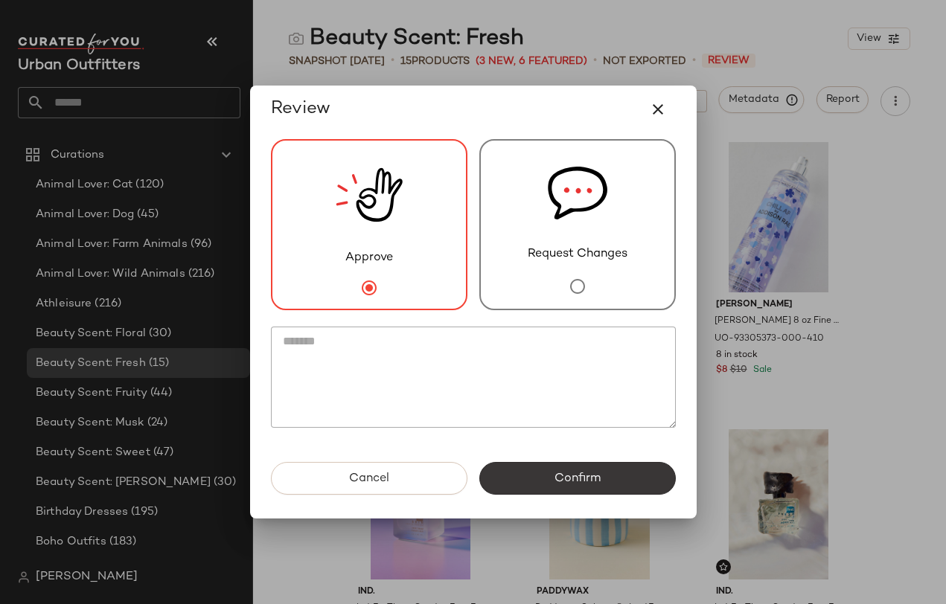
click at [583, 472] on span "Confirm" at bounding box center [577, 479] width 47 height 14
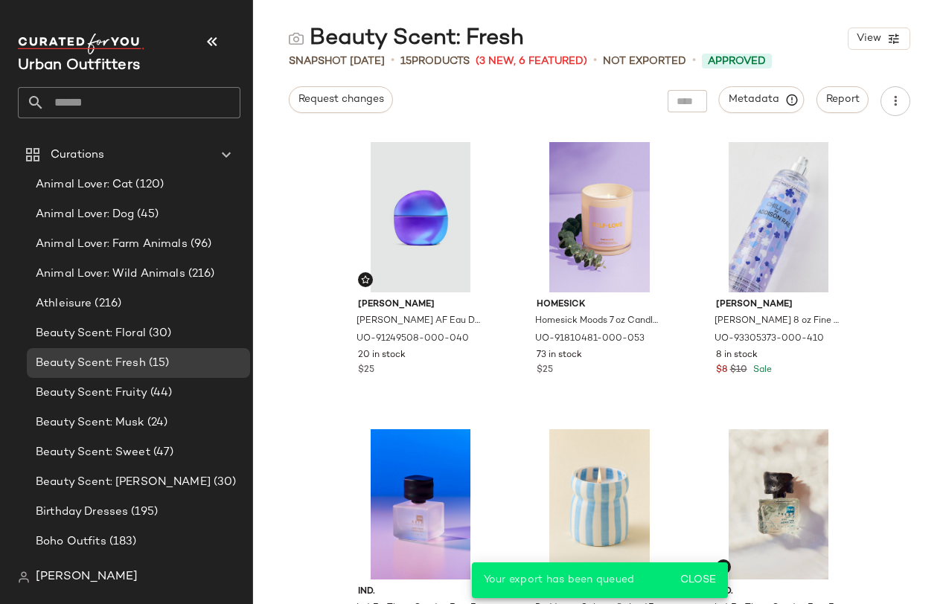
click at [164, 336] on span "(30)" at bounding box center [159, 333] width 26 height 17
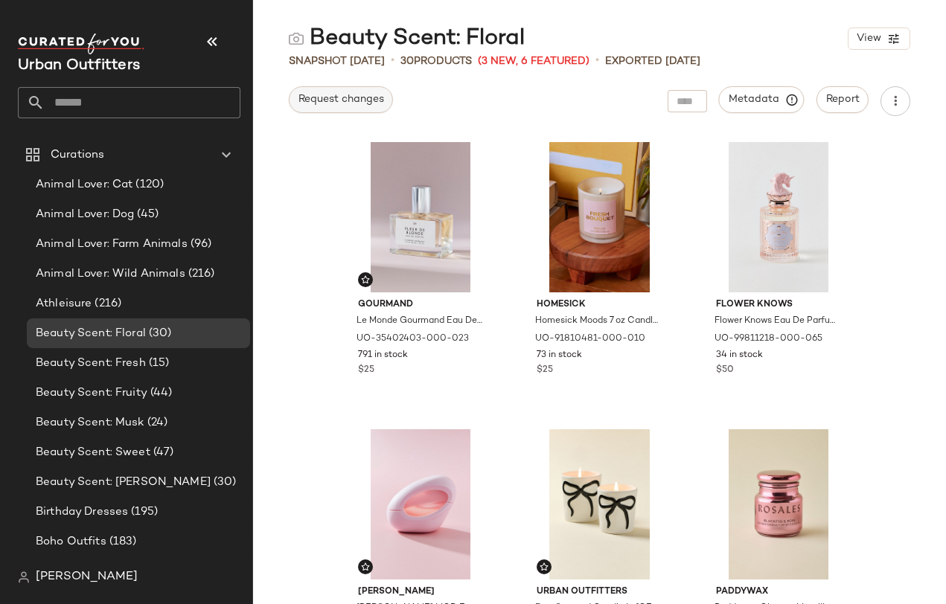
click at [334, 104] on span "Request changes" at bounding box center [341, 100] width 86 height 12
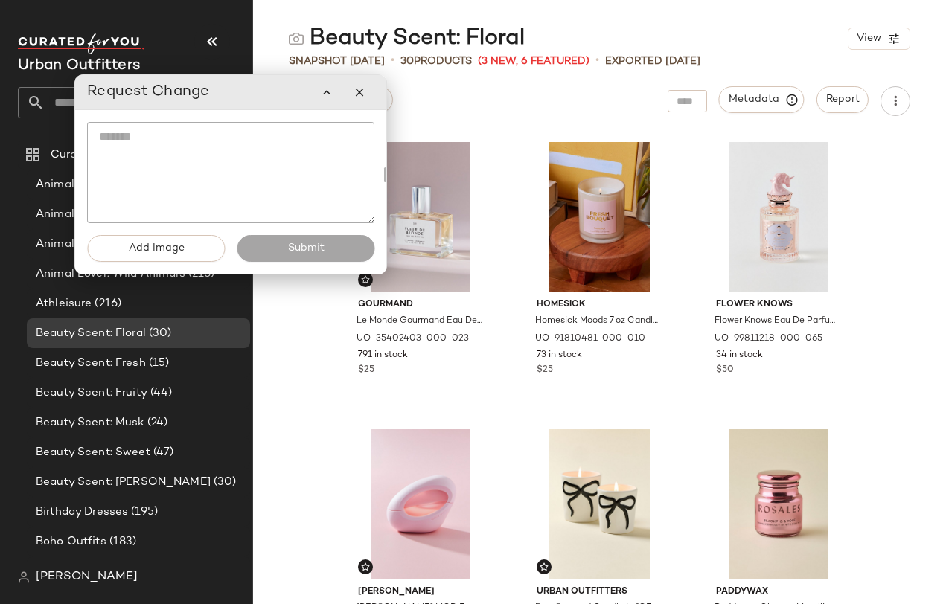
click at [455, 94] on div "Request changes Metadata Report" at bounding box center [599, 101] width 693 height 30
click at [359, 89] on icon "button" at bounding box center [359, 92] width 13 height 13
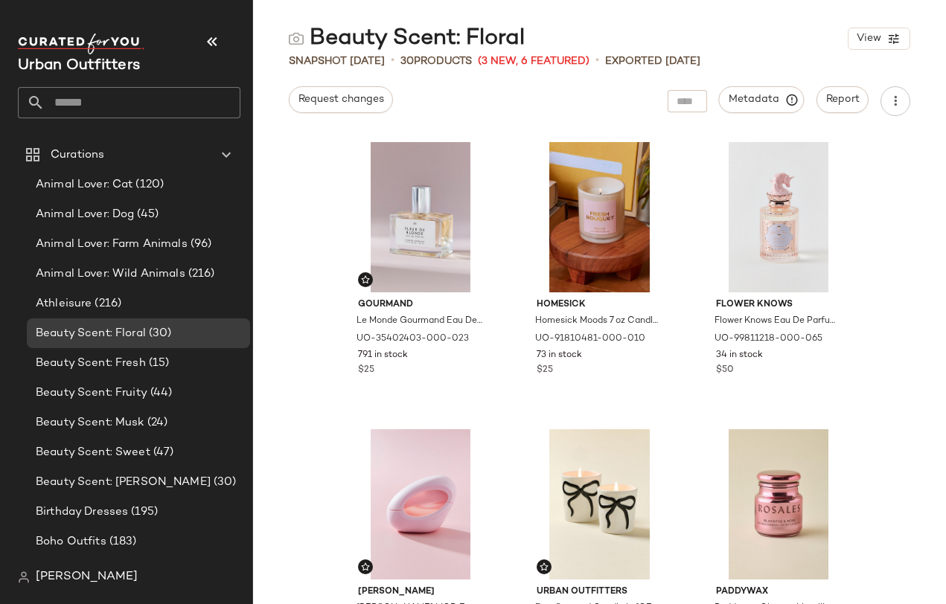
click at [197, 100] on input "text" at bounding box center [143, 102] width 196 height 31
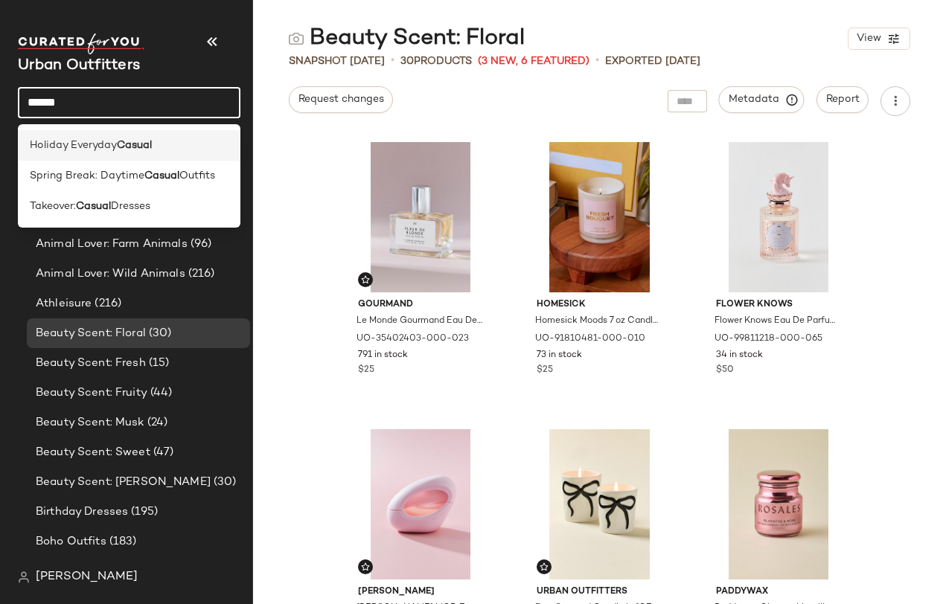
type input "******"
click at [144, 145] on b "Casual" at bounding box center [134, 146] width 35 height 16
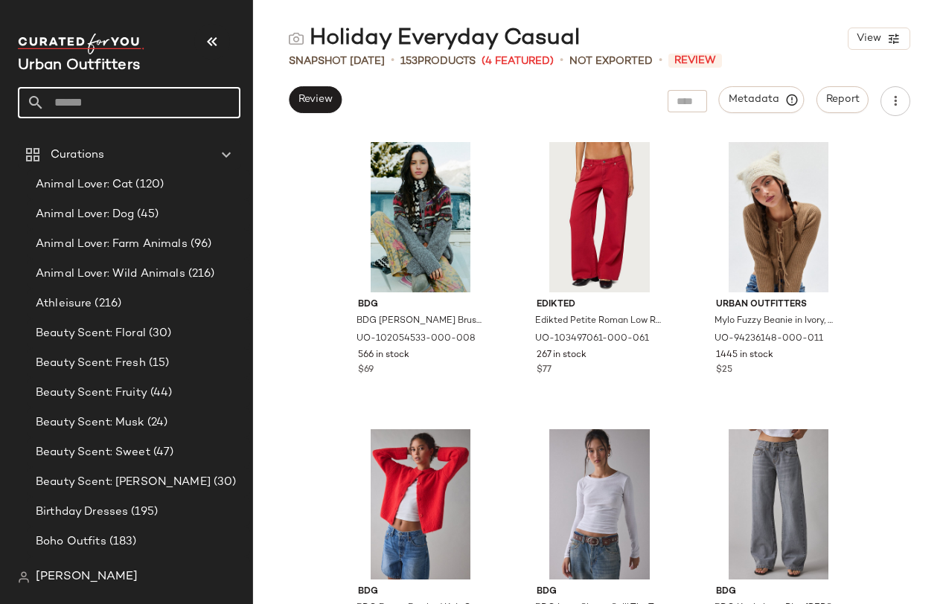
click at [121, 95] on input "text" at bounding box center [143, 102] width 196 height 31
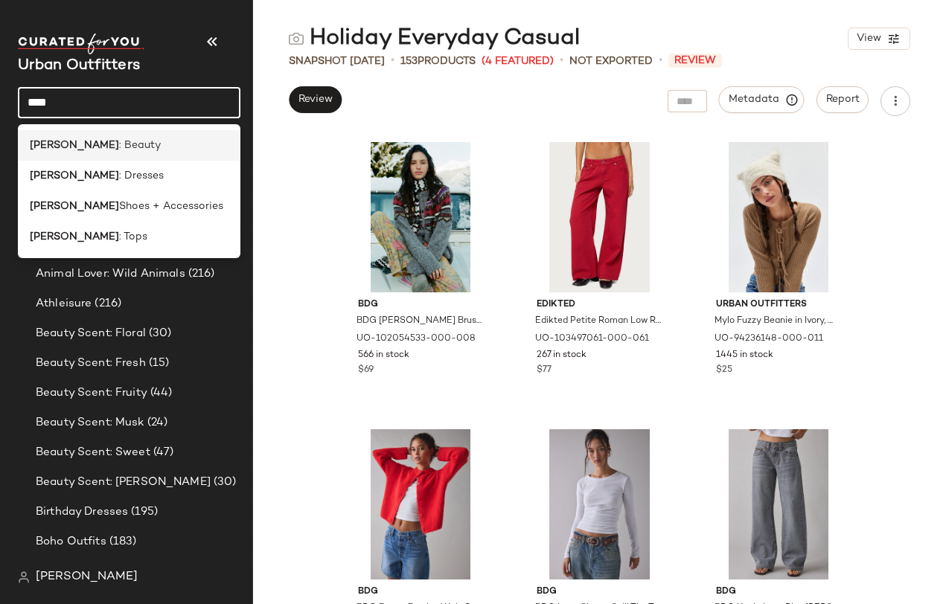
type input "***"
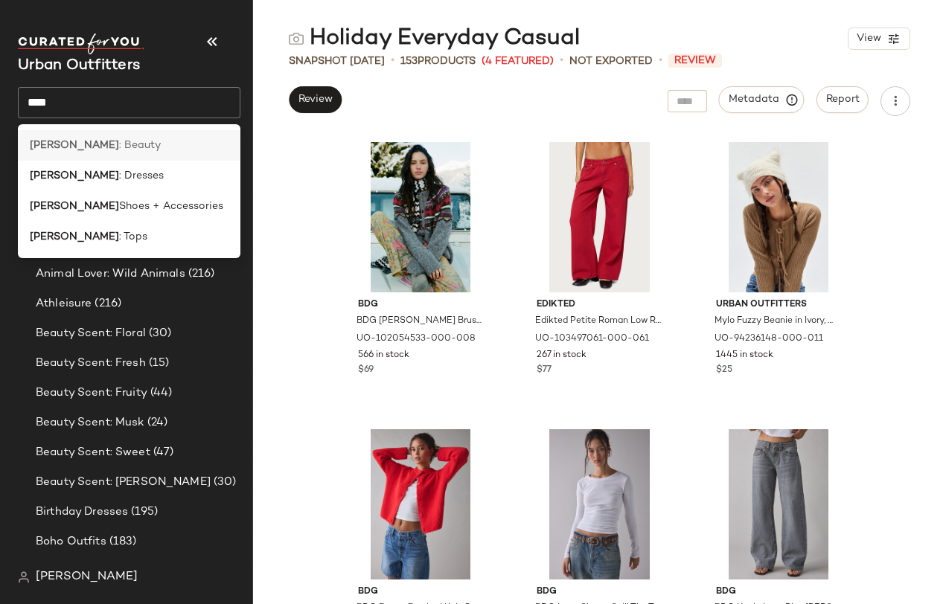
click at [111, 139] on div "NYE : Beauty" at bounding box center [129, 146] width 199 height 16
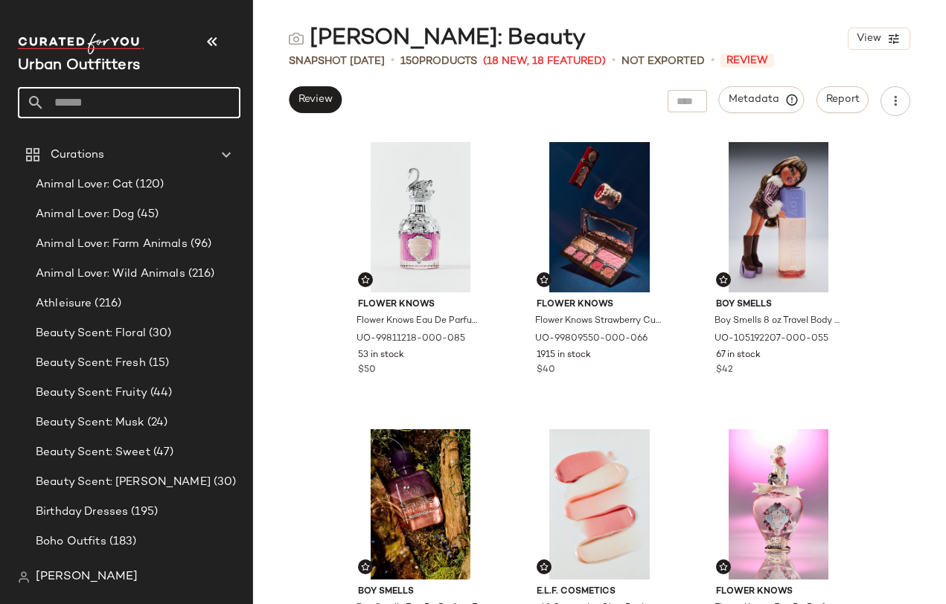
click at [275, 174] on div "Flower Knows Flower Knows Eau De Parfum Fragrance in Swan Soloist at Urban Outf…" at bounding box center [599, 369] width 693 height 470
click at [131, 98] on input "text" at bounding box center [143, 102] width 196 height 31
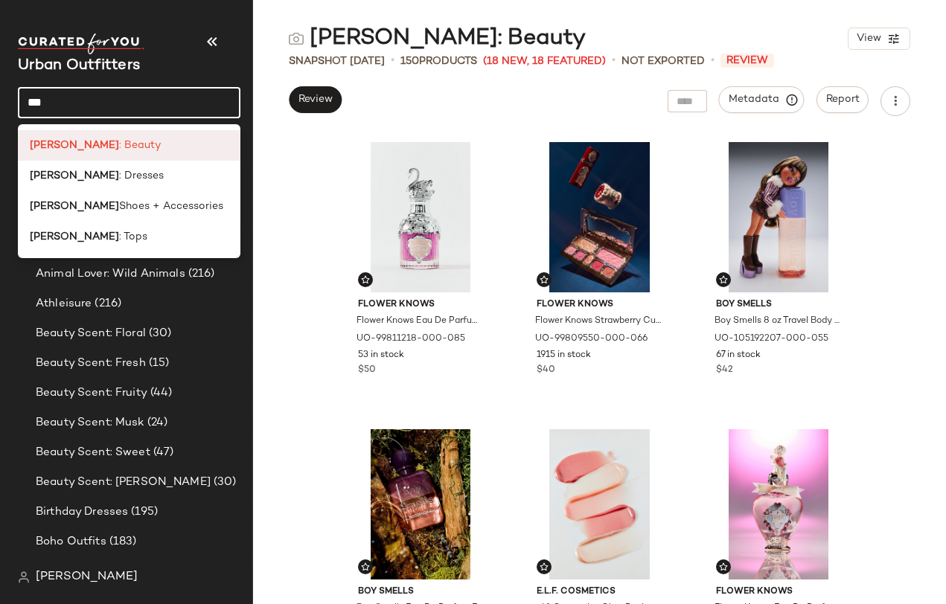
type input "***"
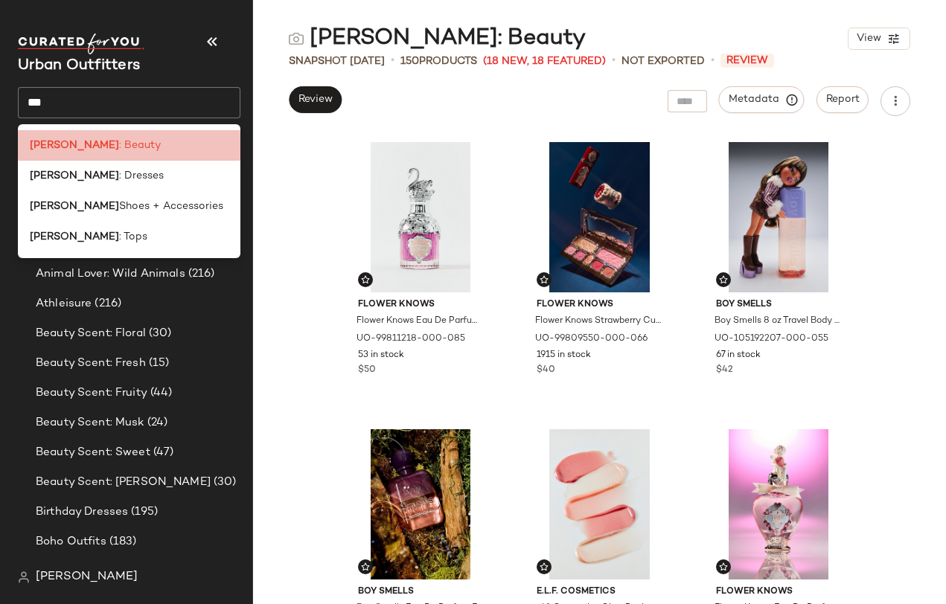
click at [114, 139] on div "NYE : Beauty" at bounding box center [129, 146] width 199 height 16
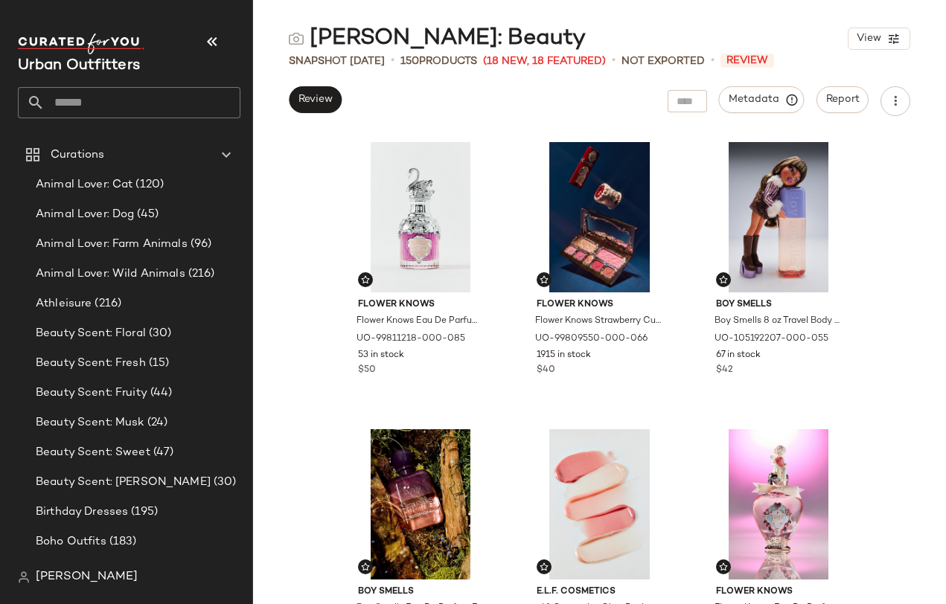
click at [84, 97] on input "text" at bounding box center [143, 102] width 196 height 31
type input "*"
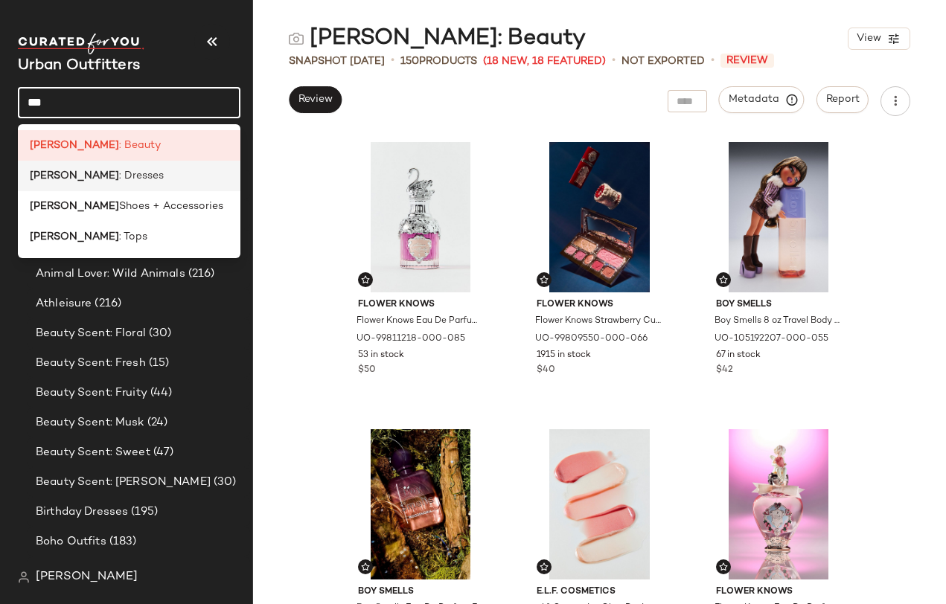
type input "***"
click at [105, 174] on div "NYE : Dresses" at bounding box center [129, 176] width 199 height 16
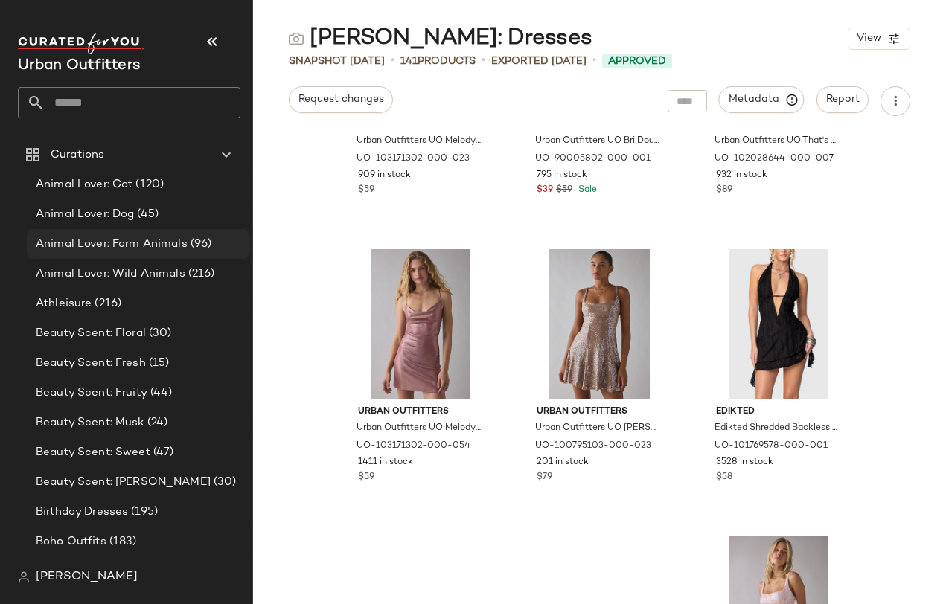
scroll to position [495, 0]
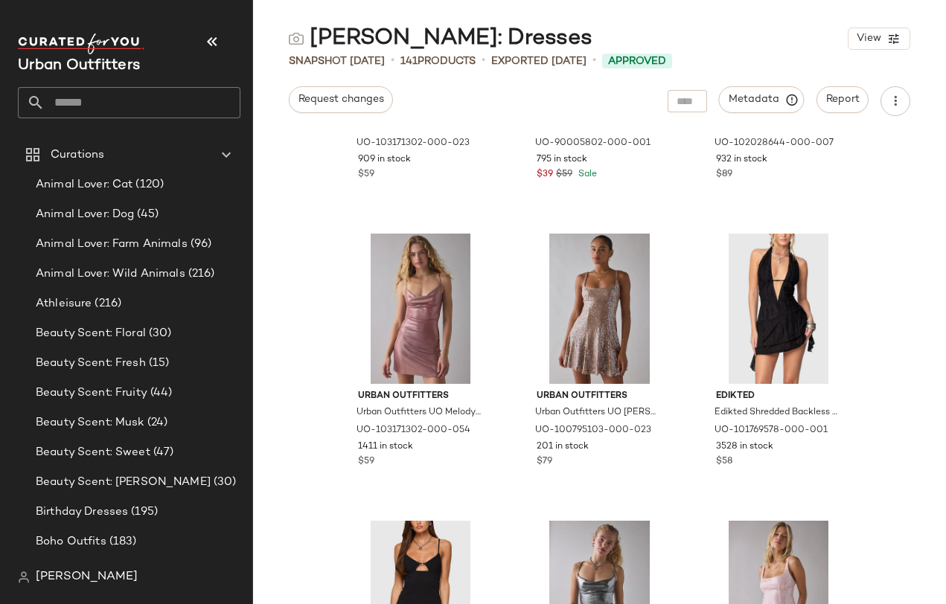
click at [86, 88] on input "text" at bounding box center [143, 102] width 196 height 31
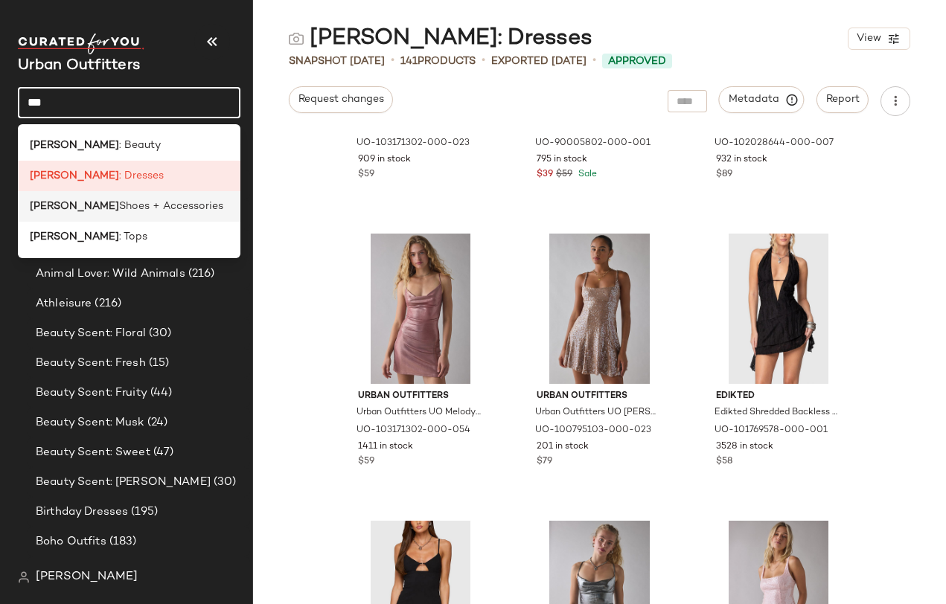
type input "***"
click at [119, 200] on span "Shoes + Accessories" at bounding box center [171, 207] width 104 height 16
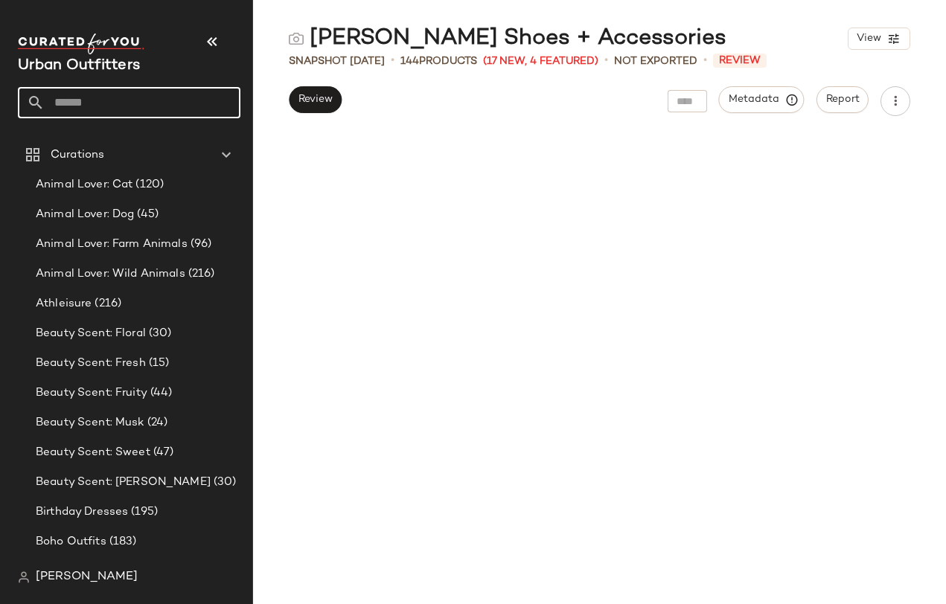
click at [109, 103] on input "text" at bounding box center [143, 102] width 196 height 31
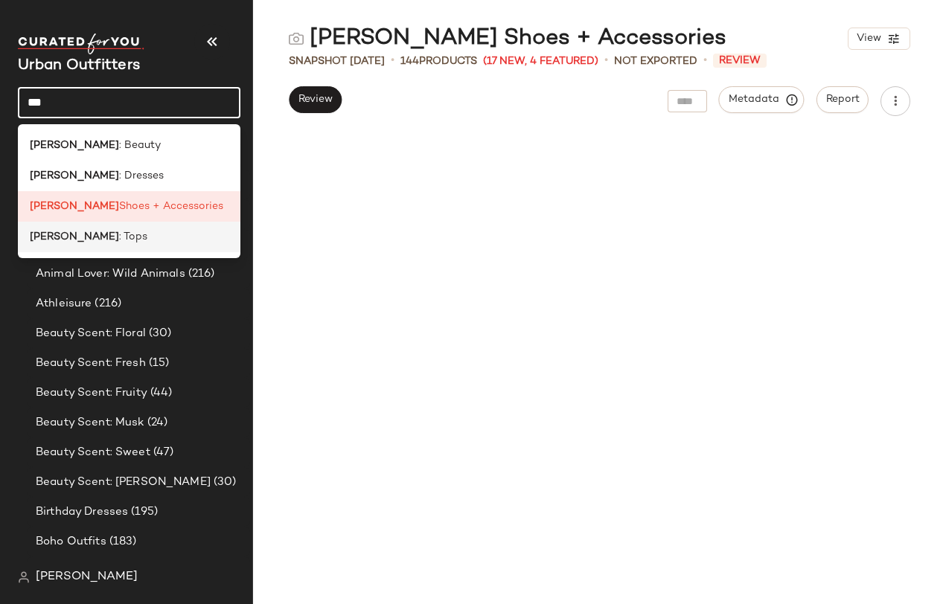
type input "***"
click at [118, 228] on div "NYE : Tops" at bounding box center [129, 237] width 222 height 31
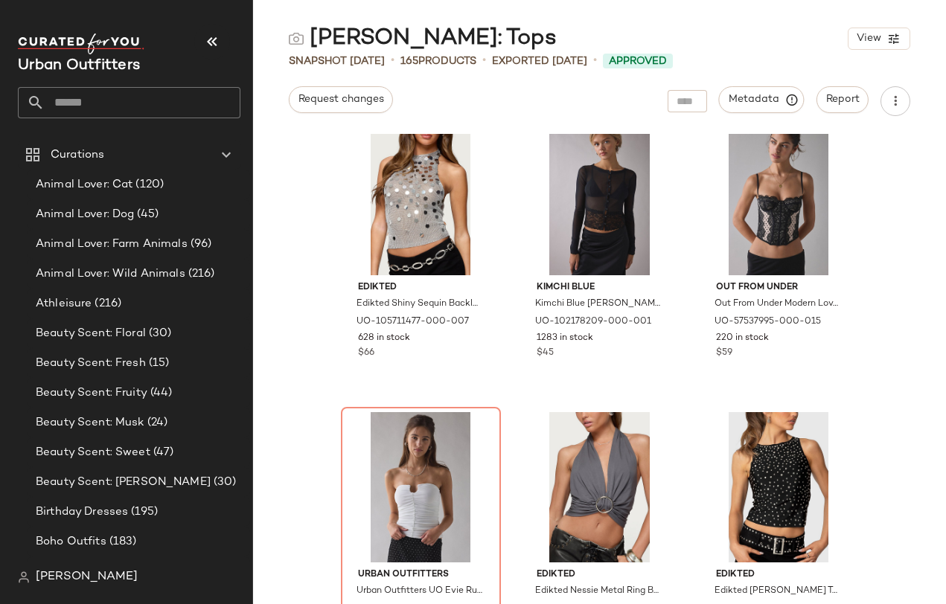
scroll to position [5, 0]
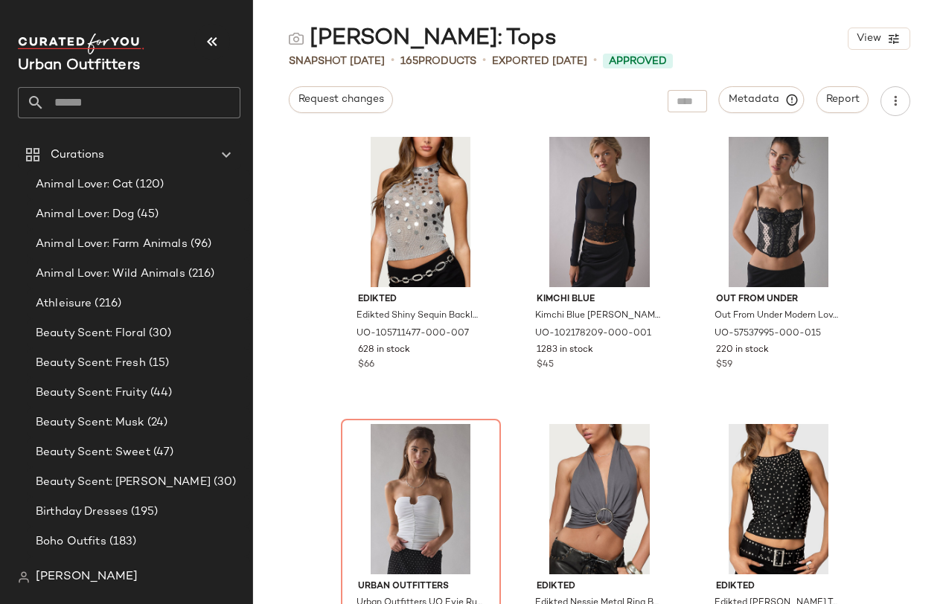
click at [80, 97] on input "text" at bounding box center [143, 102] width 196 height 31
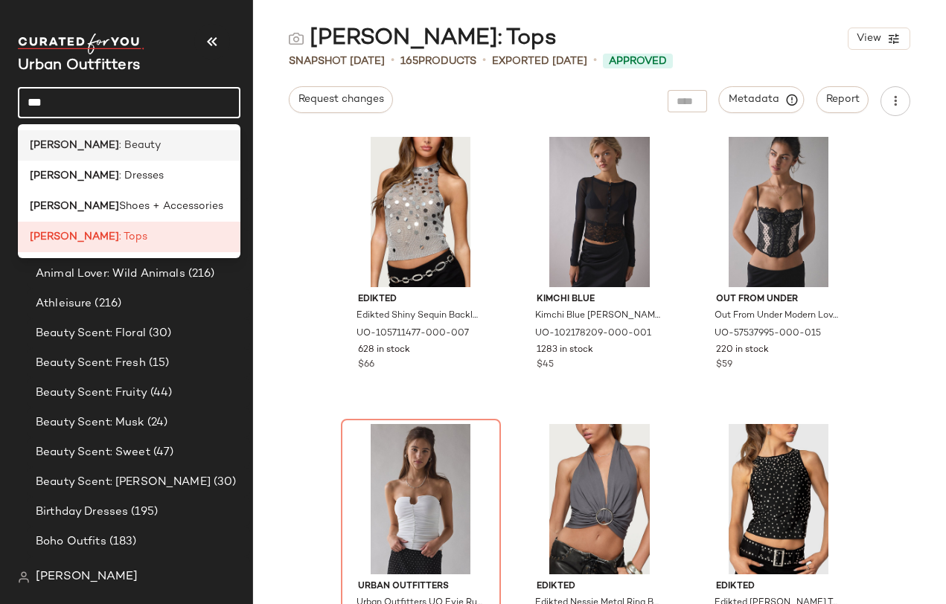
type input "***"
click at [97, 137] on div "NYE : Beauty" at bounding box center [129, 145] width 222 height 31
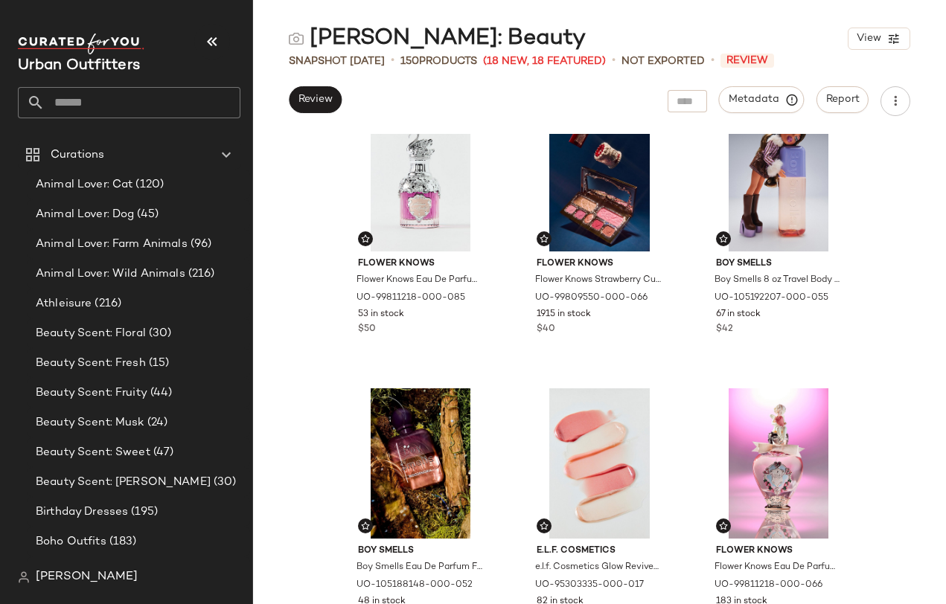
scroll to position [47, 0]
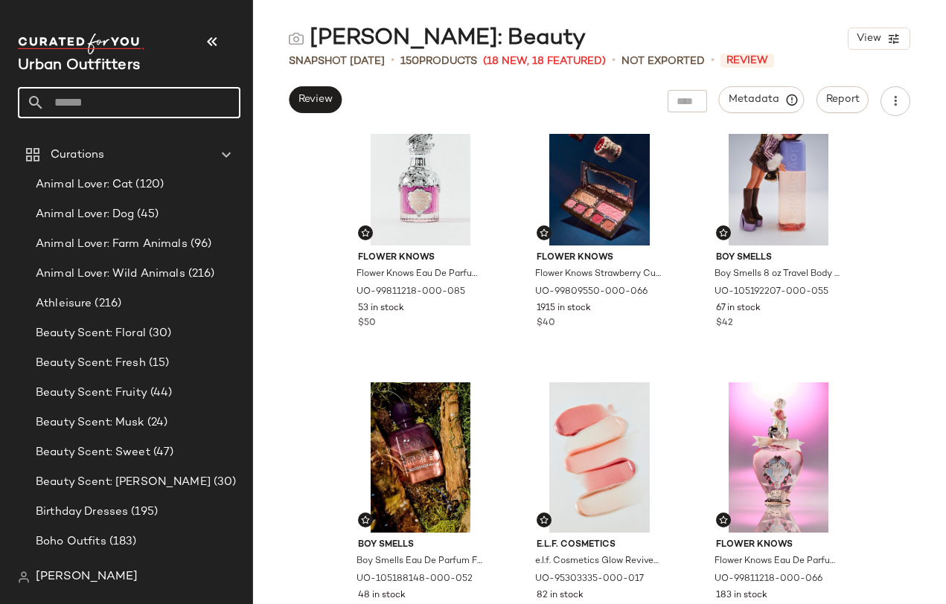
click at [129, 103] on input "text" at bounding box center [143, 102] width 196 height 31
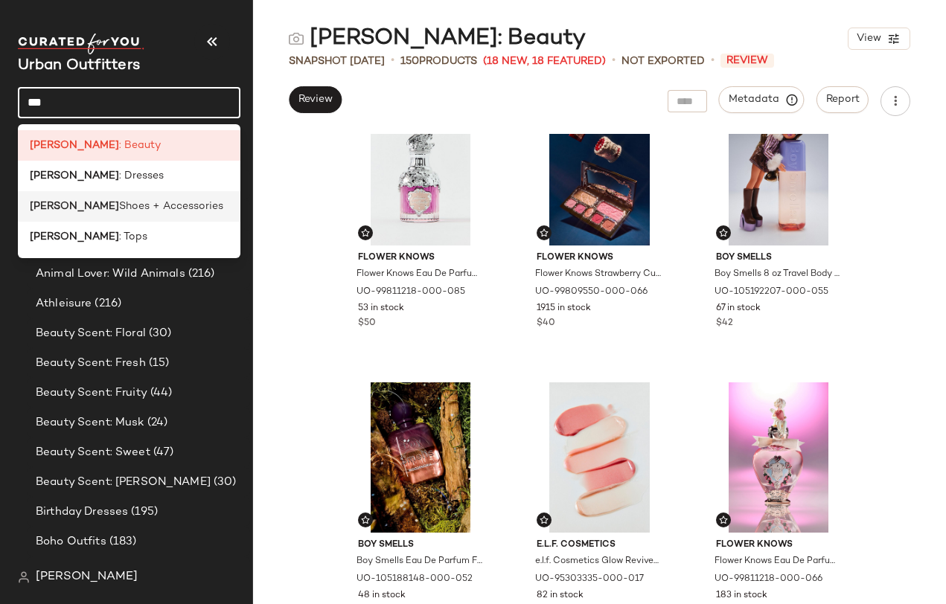
type input "***"
click at [120, 200] on span "Shoes + Accessories" at bounding box center [171, 207] width 104 height 16
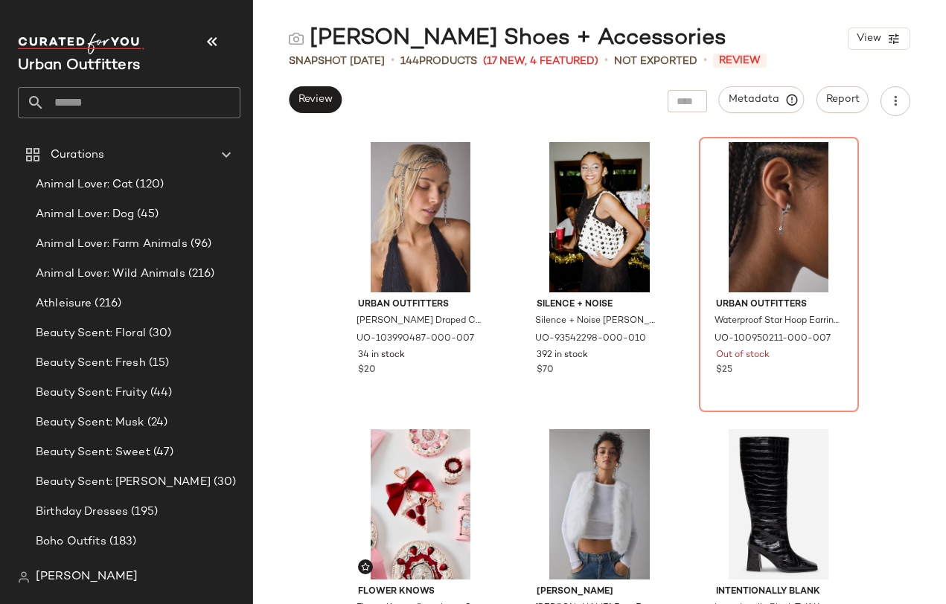
click at [112, 90] on input "text" at bounding box center [143, 102] width 196 height 31
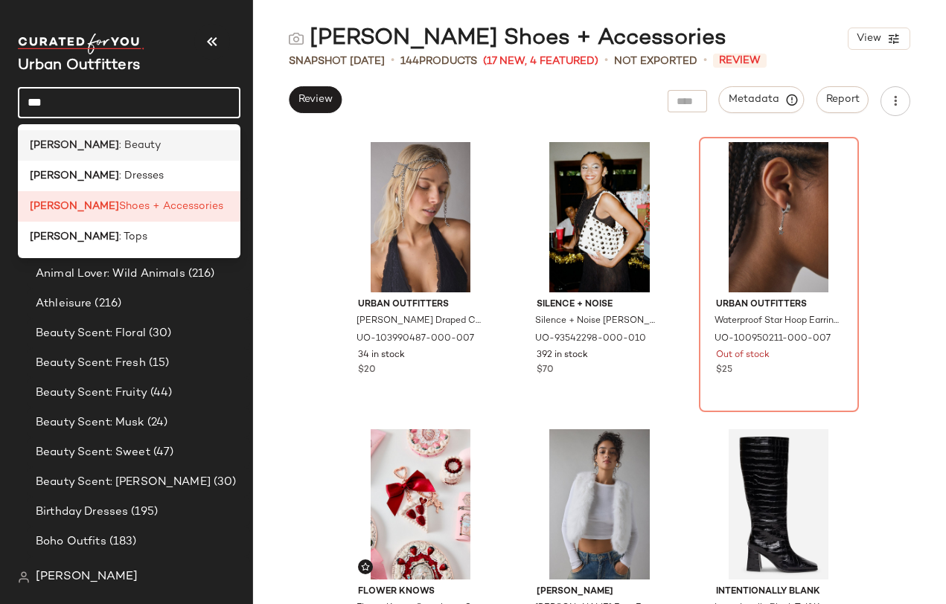
type input "***"
click at [104, 139] on div "NYE : Beauty" at bounding box center [129, 146] width 199 height 16
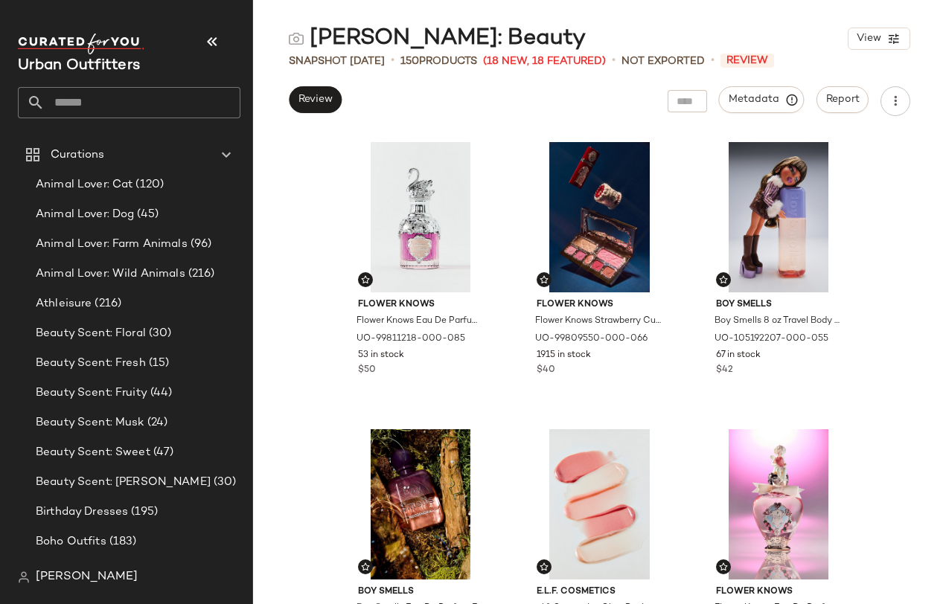
click at [133, 87] on input "text" at bounding box center [143, 102] width 196 height 31
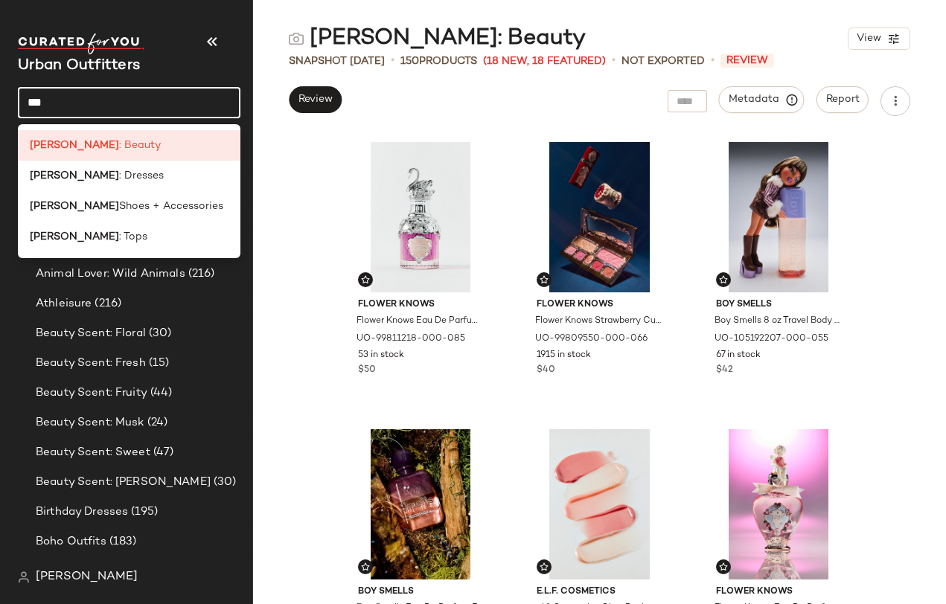
type input "***"
click at [916, 234] on div "Flower Knows Flower Knows Eau De Parfum Fragrance in Swan Soloist at Urban Outf…" at bounding box center [599, 369] width 693 height 470
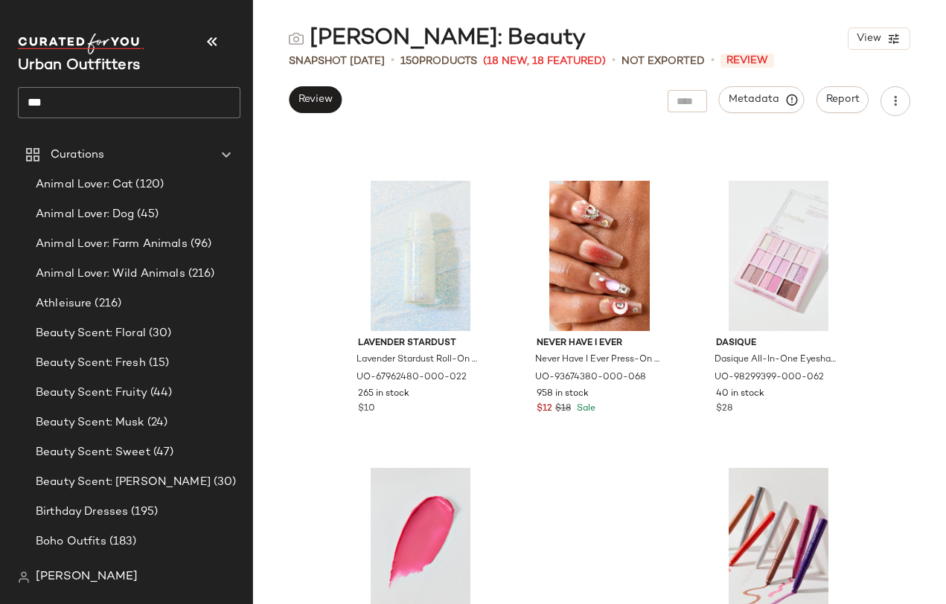
scroll to position [3714, 0]
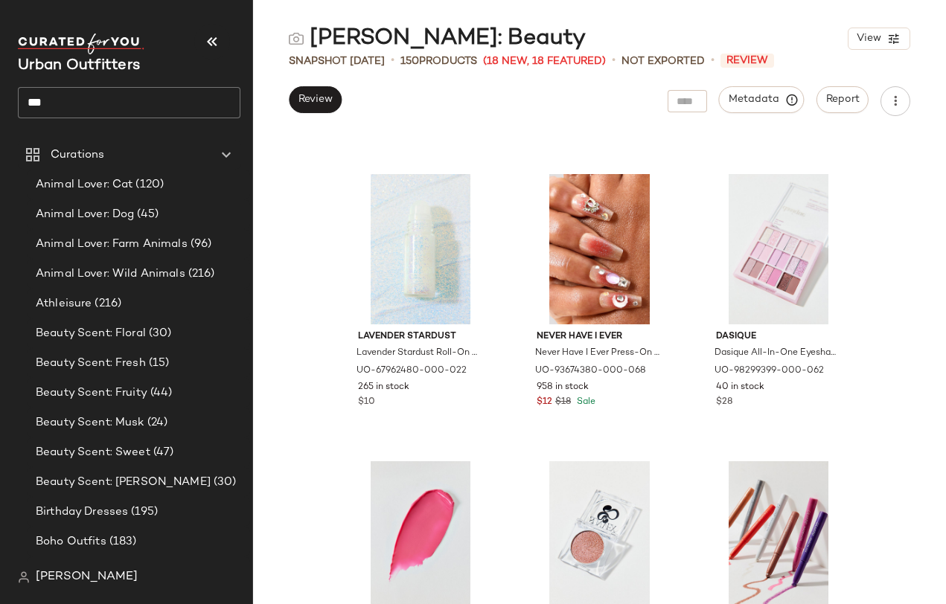
click at [105, 98] on input "***" at bounding box center [129, 102] width 222 height 31
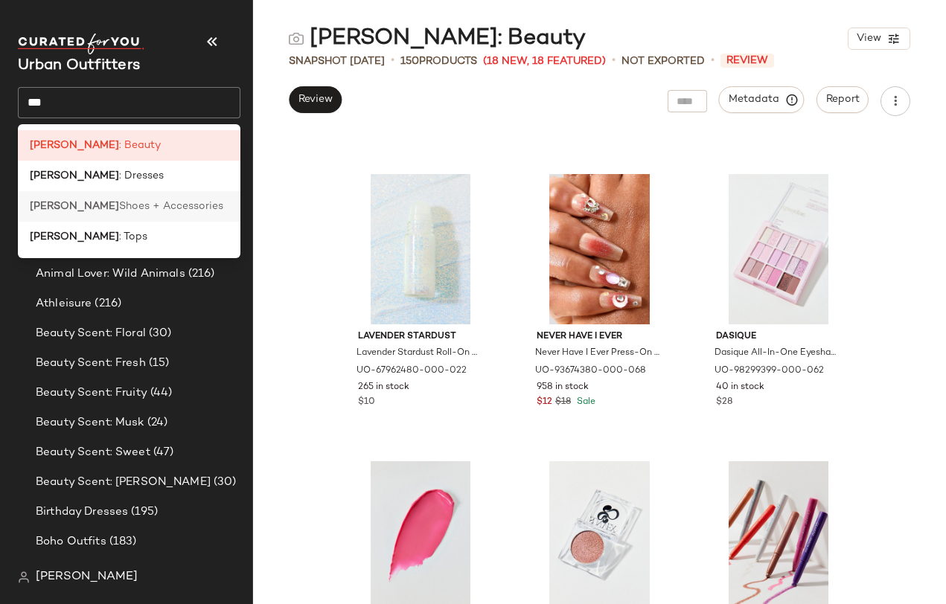
click at [120, 219] on div "NYE Shoes + Accessories" at bounding box center [129, 206] width 222 height 31
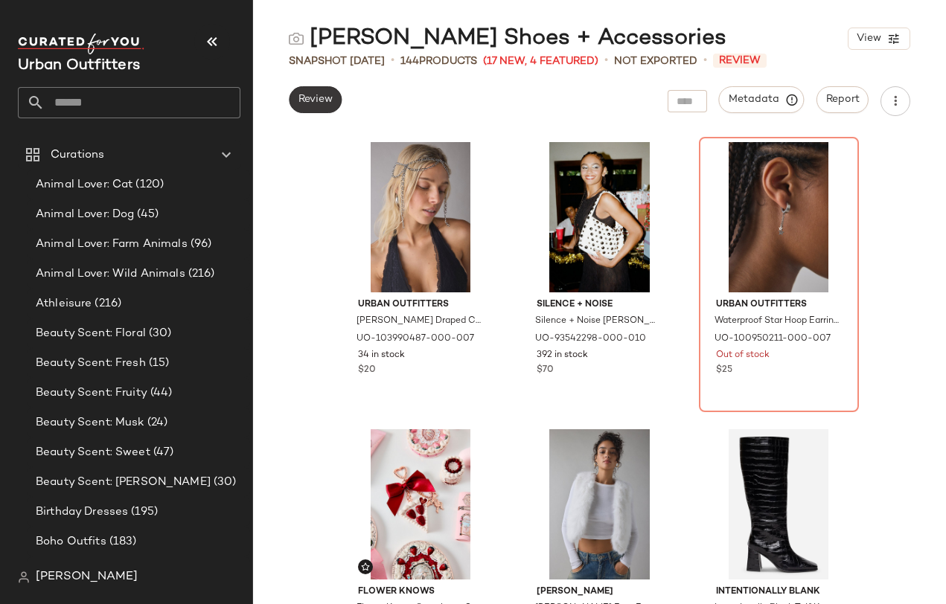
click at [324, 104] on span "Review" at bounding box center [315, 100] width 35 height 12
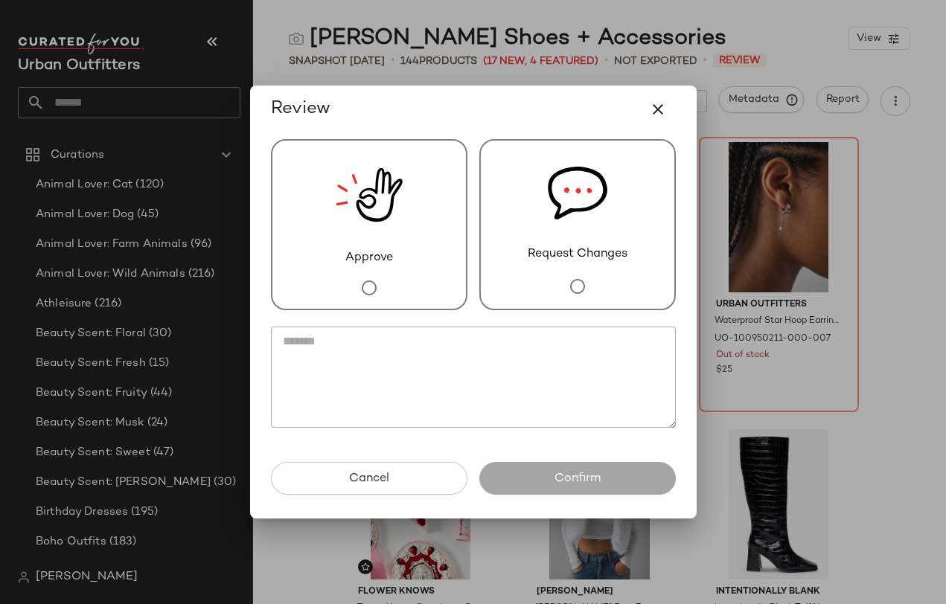
click at [503, 233] on div "Request Changes" at bounding box center [577, 224] width 196 height 171
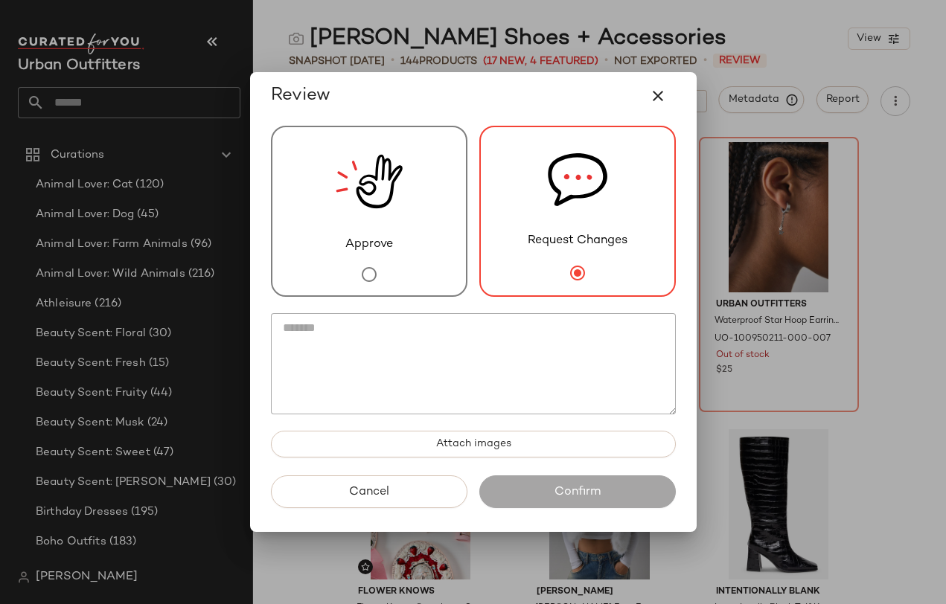
click at [464, 329] on textarea at bounding box center [473, 363] width 405 height 101
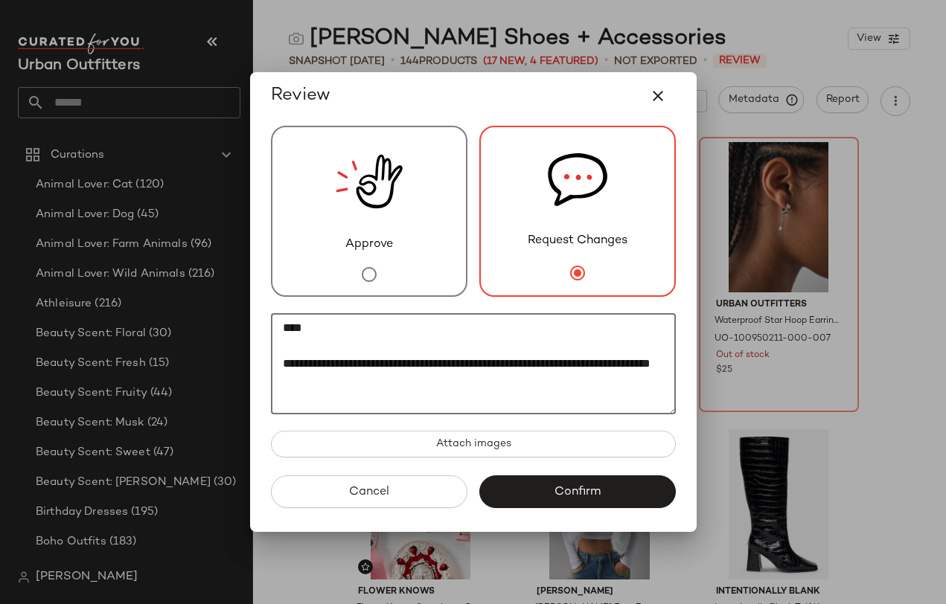
click at [423, 381] on textarea "**********" at bounding box center [473, 363] width 405 height 101
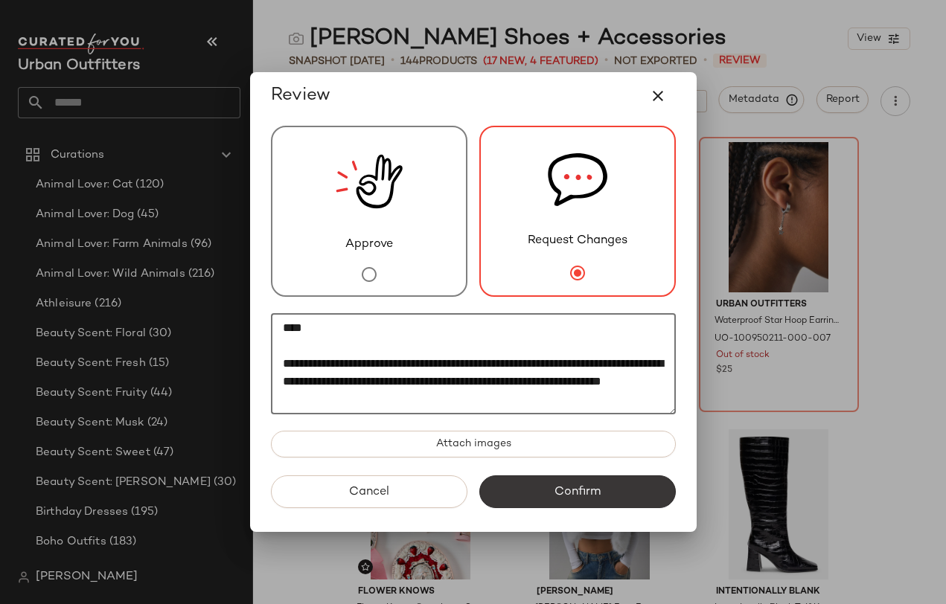
type textarea "**********"
click at [580, 486] on span "Confirm" at bounding box center [577, 492] width 47 height 14
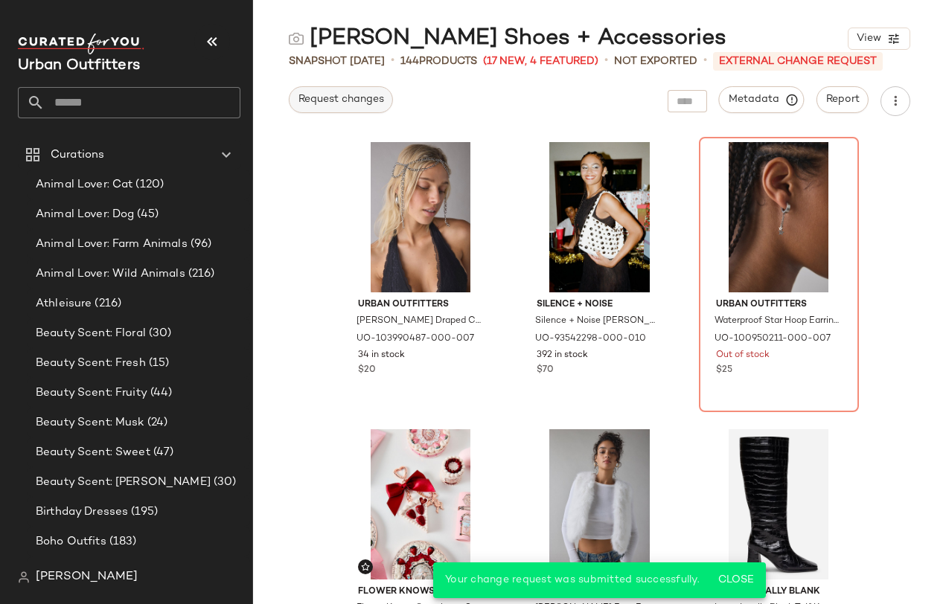
click at [351, 86] on button "Request changes" at bounding box center [341, 99] width 104 height 27
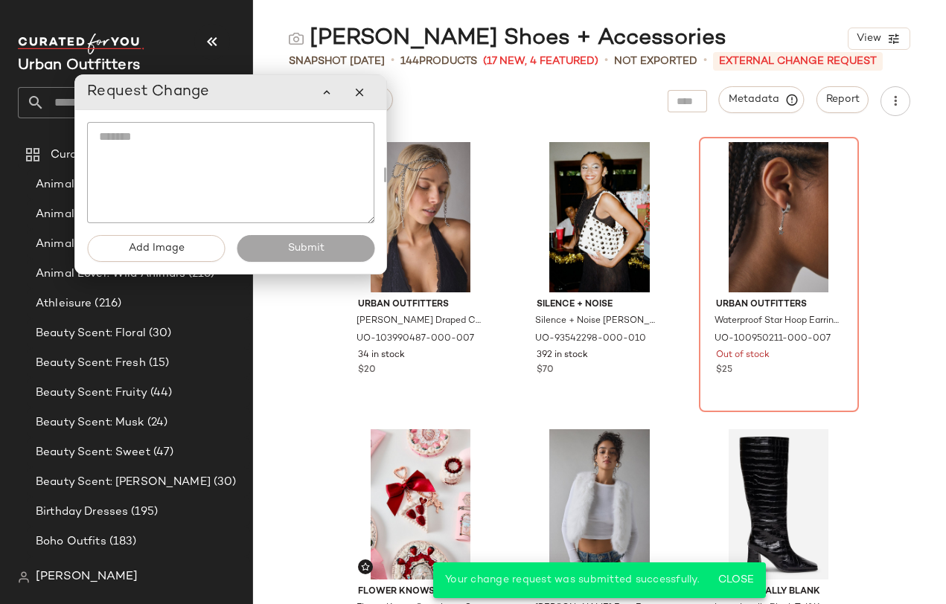
click at [234, 173] on textarea at bounding box center [230, 172] width 287 height 101
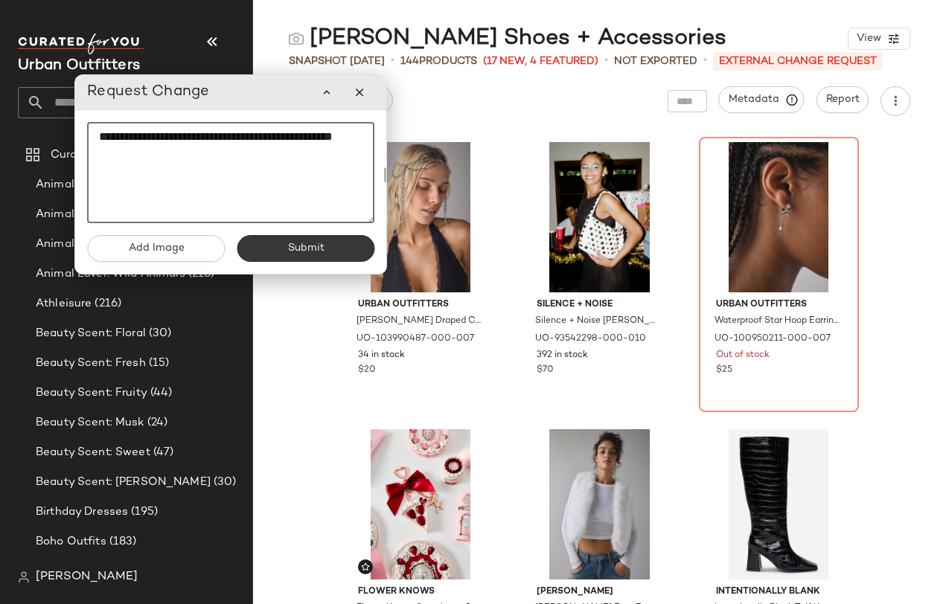
type textarea "**********"
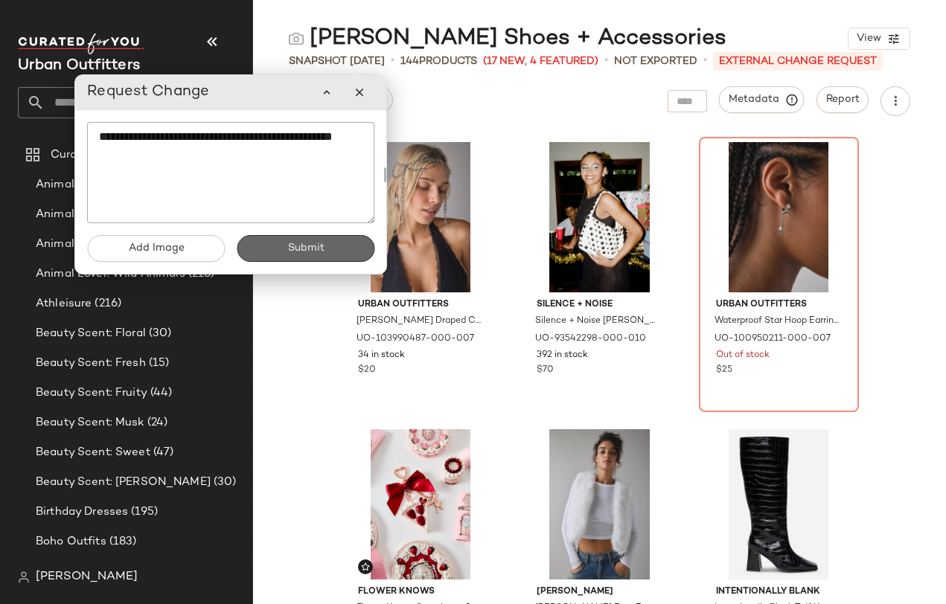
click at [298, 257] on button "Submit" at bounding box center [306, 248] width 138 height 27
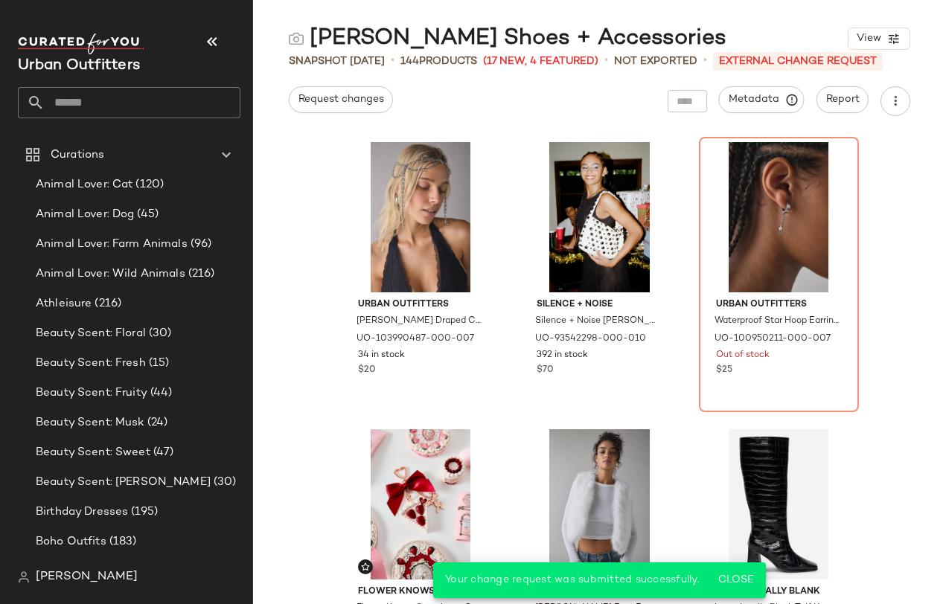
click at [64, 103] on input "text" at bounding box center [143, 102] width 196 height 31
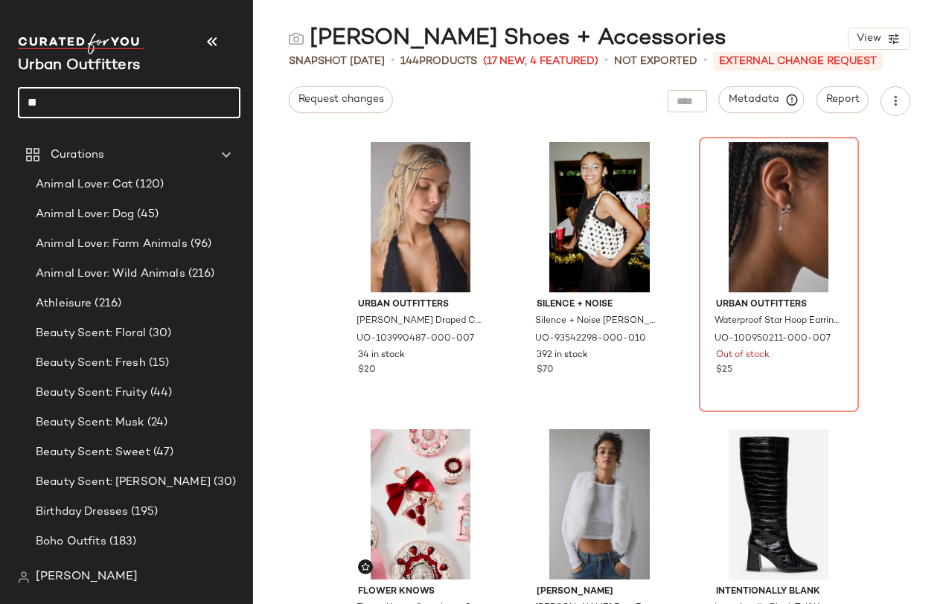
type input "*"
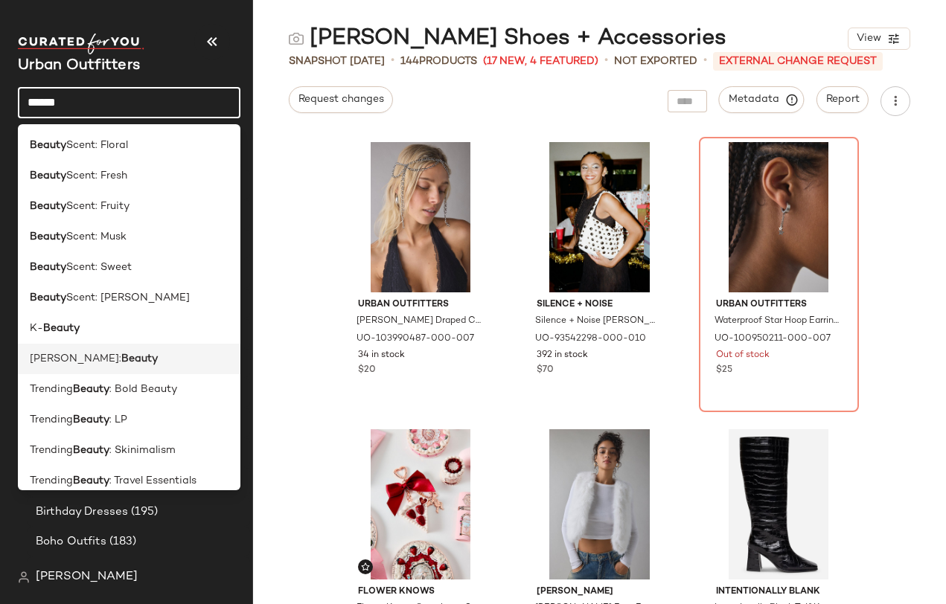
type input "******"
click at [121, 364] on b "Beauty" at bounding box center [139, 359] width 36 height 16
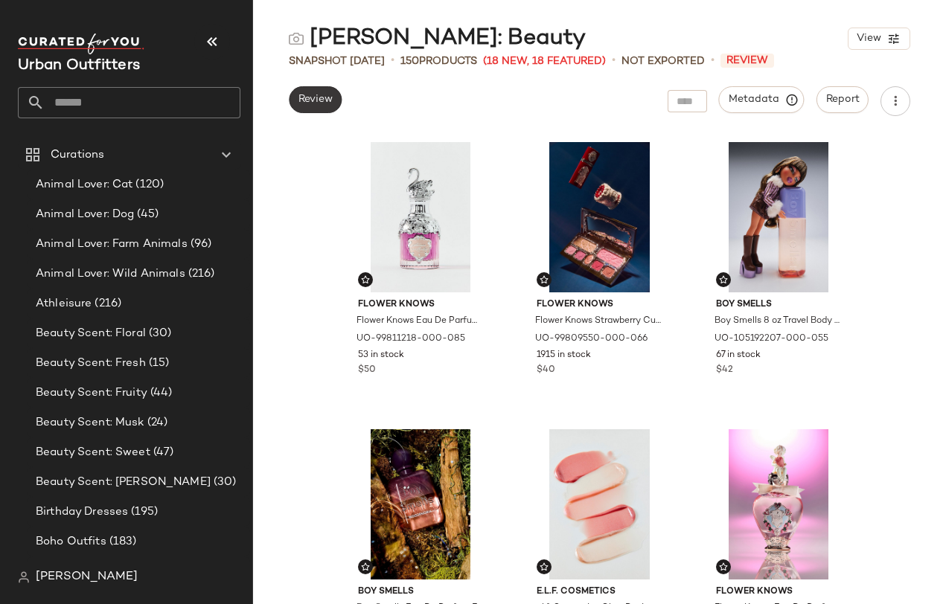
click at [318, 101] on span "Review" at bounding box center [315, 100] width 35 height 12
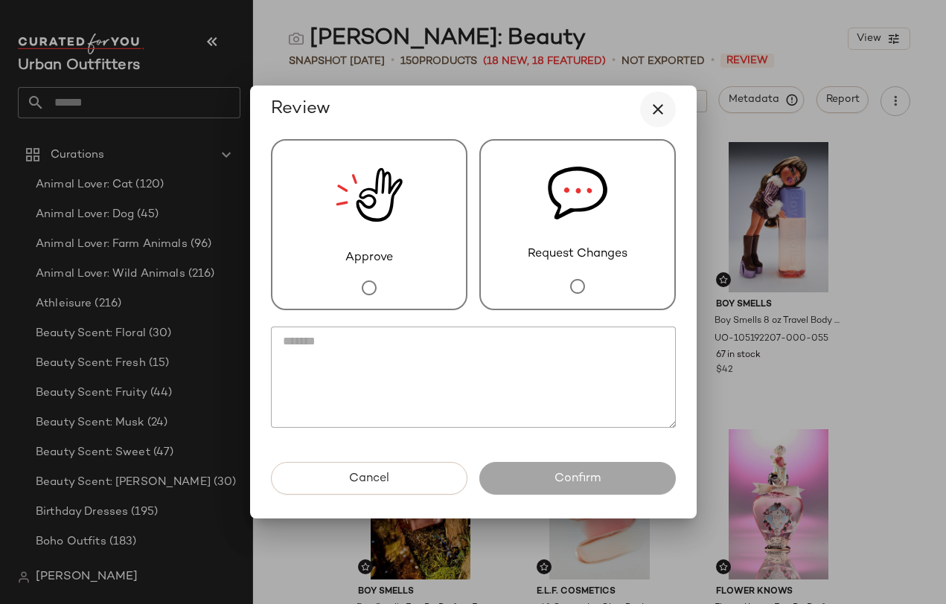
click at [656, 110] on icon "button" at bounding box center [658, 109] width 18 height 18
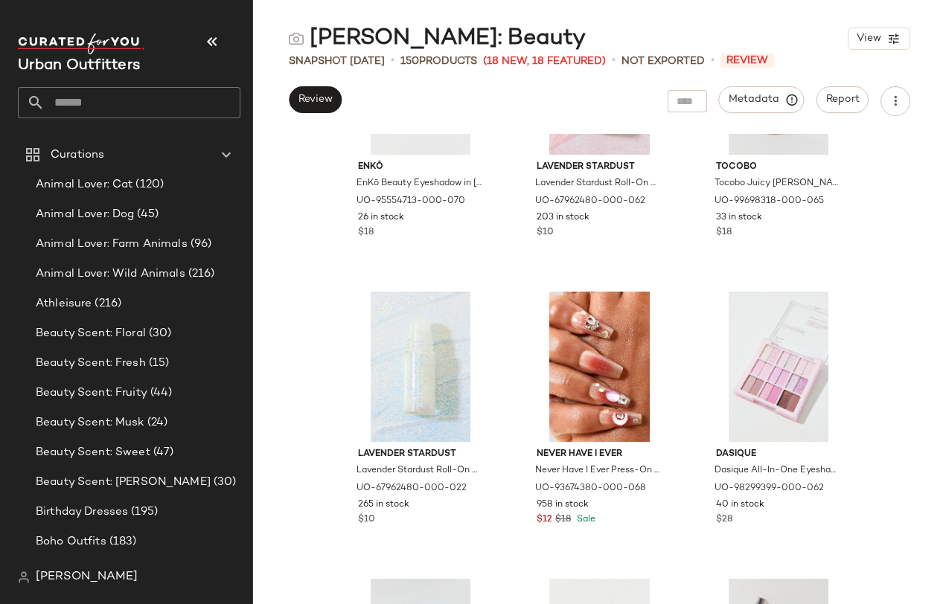
scroll to position [3603, 0]
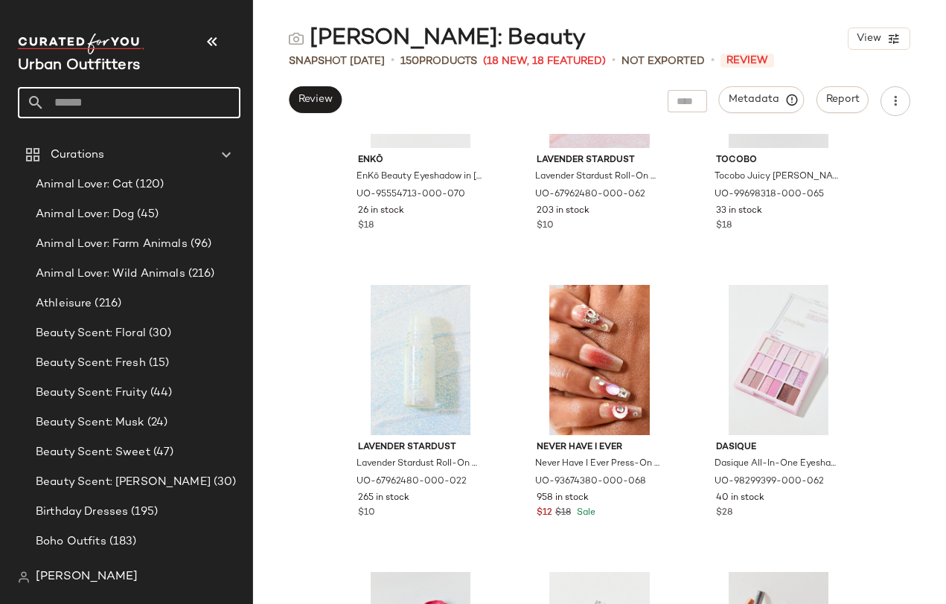
click at [81, 105] on input "text" at bounding box center [143, 102] width 196 height 31
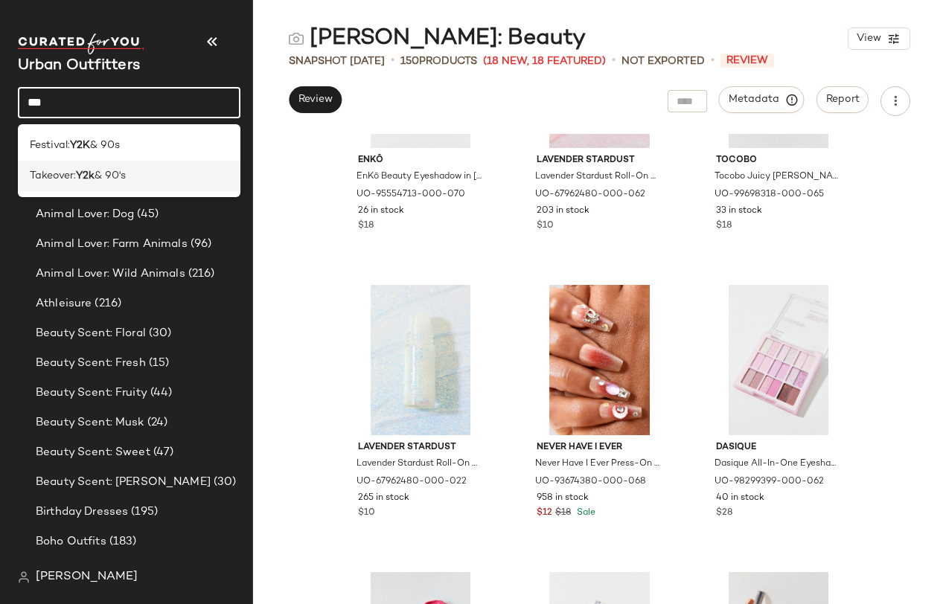
type input "***"
click at [120, 176] on span "& 90's" at bounding box center [109, 176] width 31 height 16
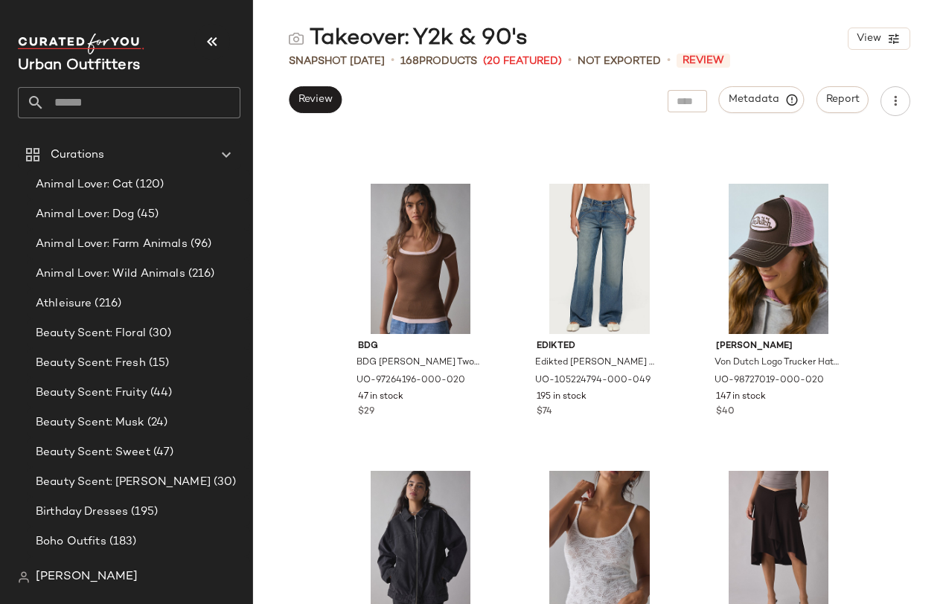
scroll to position [13183, 0]
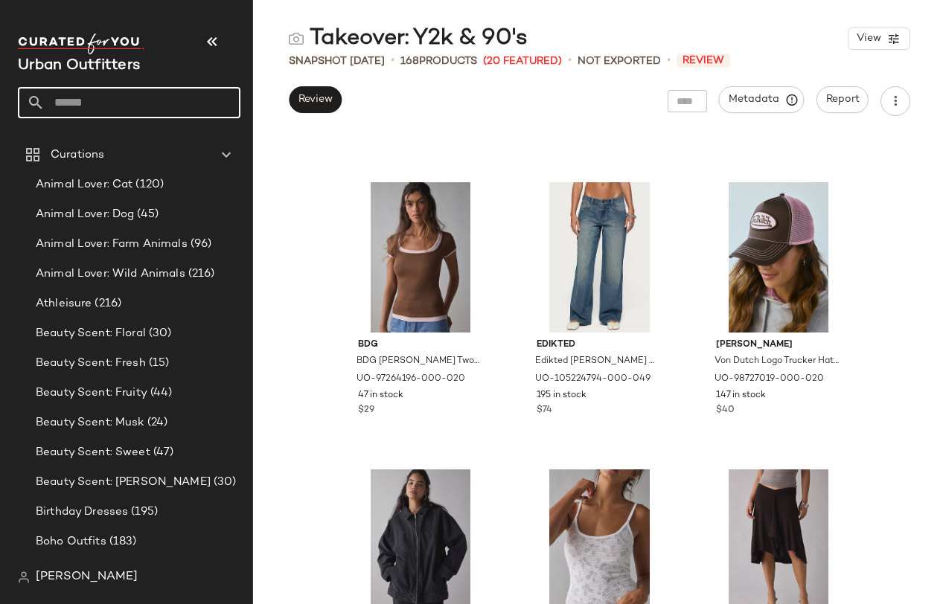
click at [115, 110] on input "text" at bounding box center [143, 102] width 196 height 31
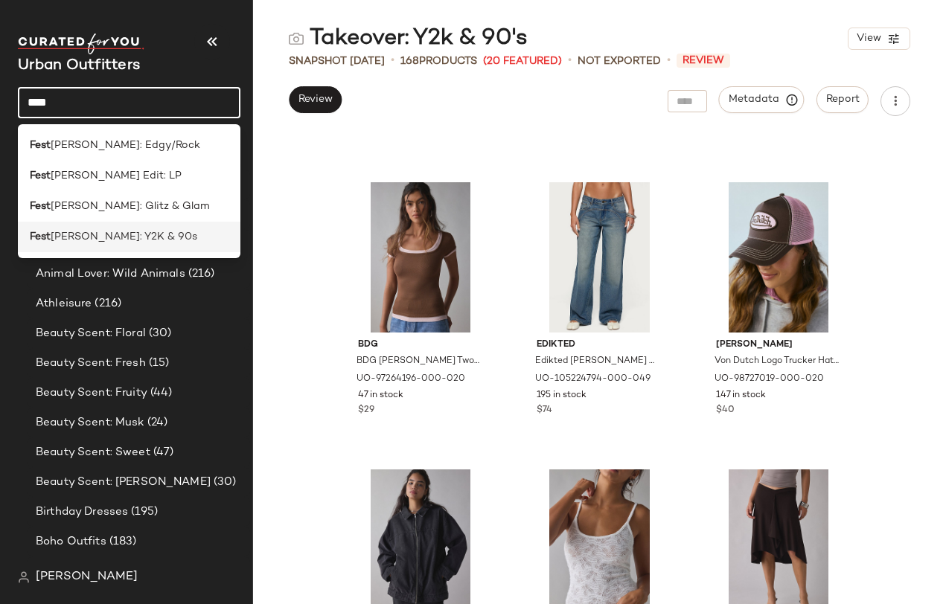
type input "****"
click at [106, 231] on span "ival: Y2K & 90s" at bounding box center [124, 237] width 147 height 16
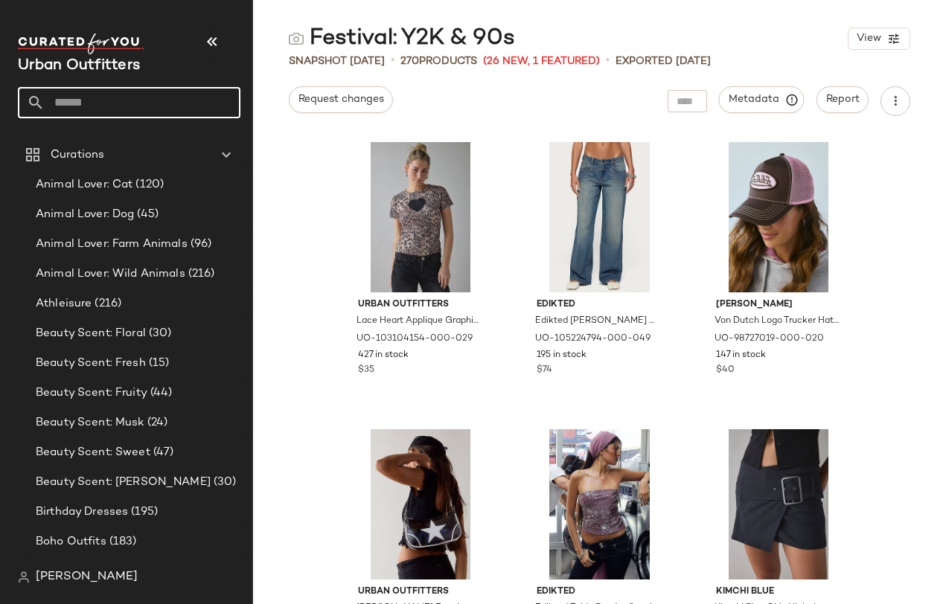
click at [71, 103] on input "text" at bounding box center [143, 102] width 196 height 31
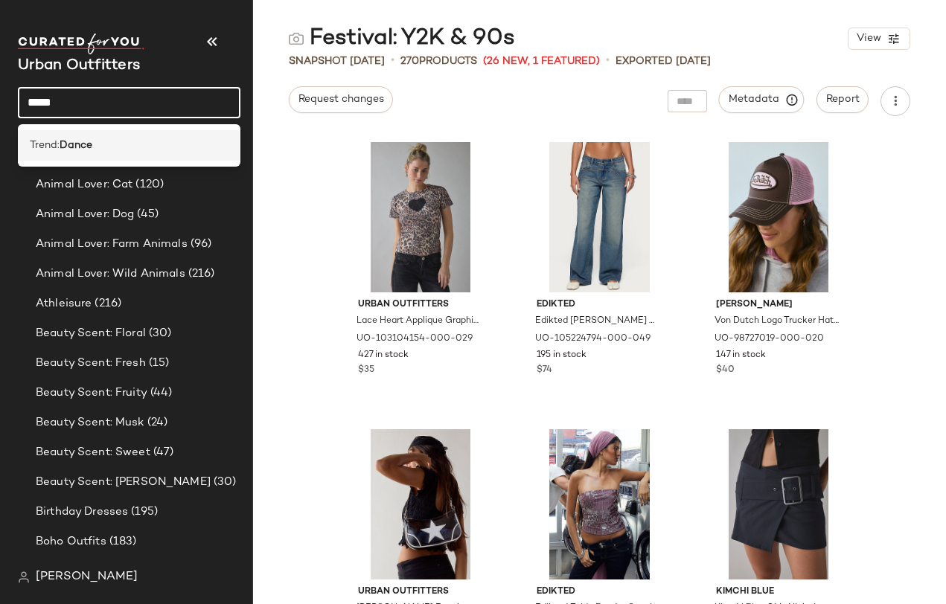
type input "*****"
click at [90, 136] on div "Trend: Dance" at bounding box center [129, 145] width 222 height 31
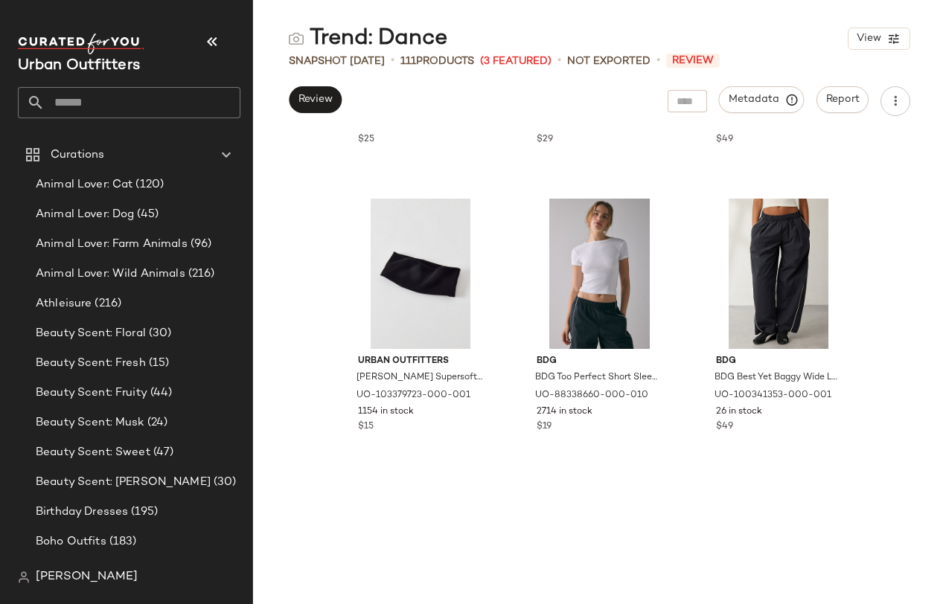
scroll to position [2028, 0]
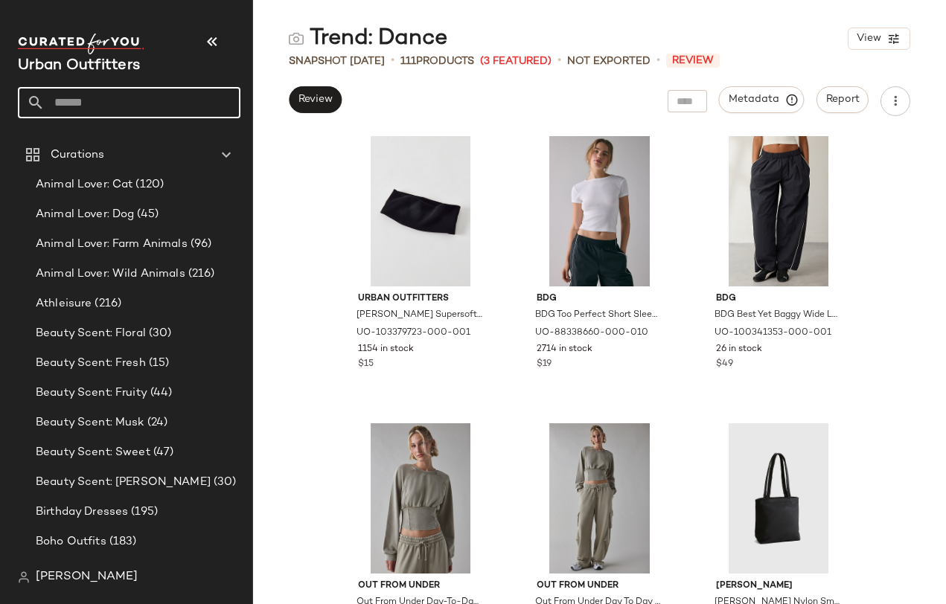
click at [79, 104] on input "text" at bounding box center [143, 102] width 196 height 31
type input "*"
click at [878, 298] on div "Out From Under Out From Under Cotton Compression Layered Cami in Ivory, Women's…" at bounding box center [599, 369] width 693 height 470
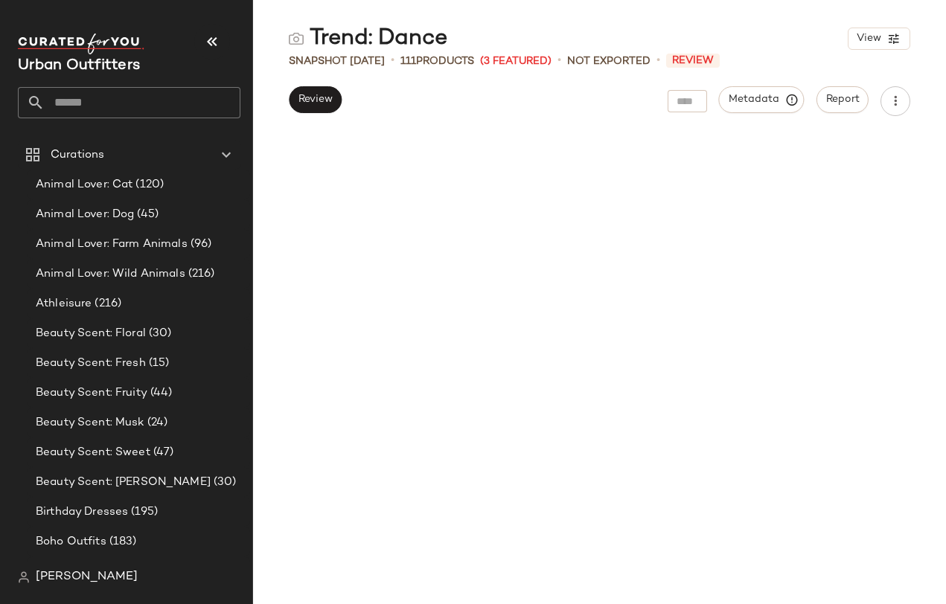
scroll to position [0, 0]
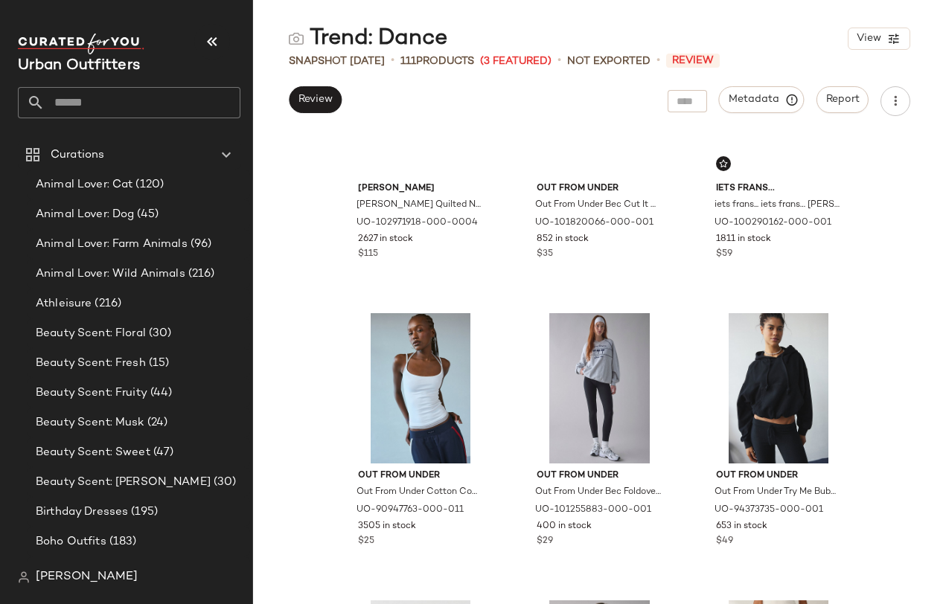
scroll to position [922, 0]
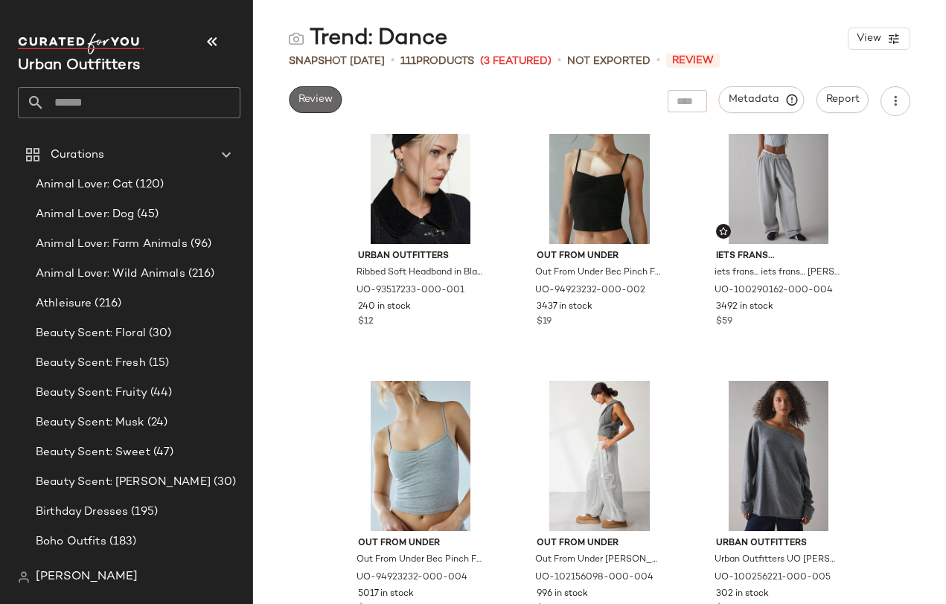
click at [315, 102] on span "Review" at bounding box center [315, 100] width 35 height 12
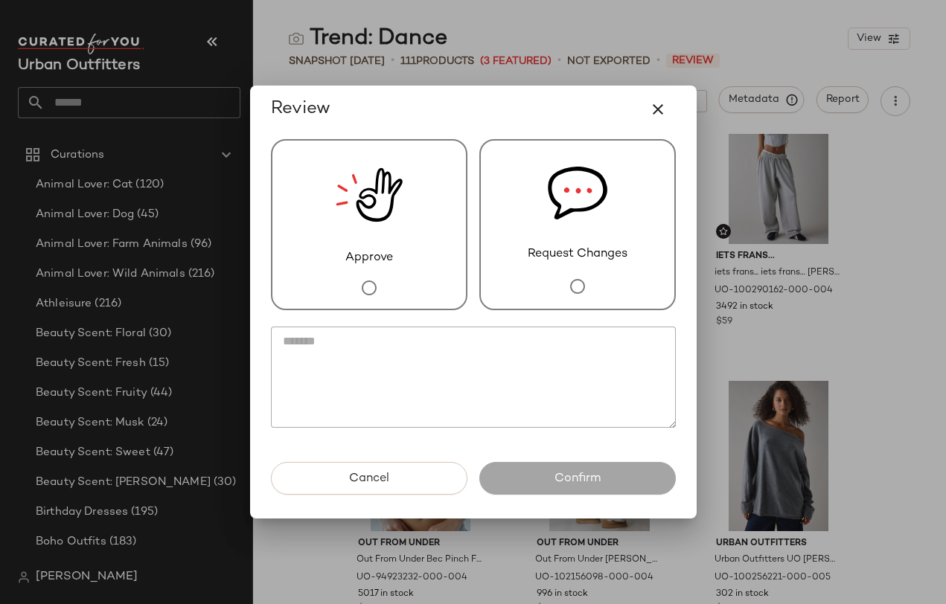
click at [343, 185] on img at bounding box center [369, 195] width 67 height 109
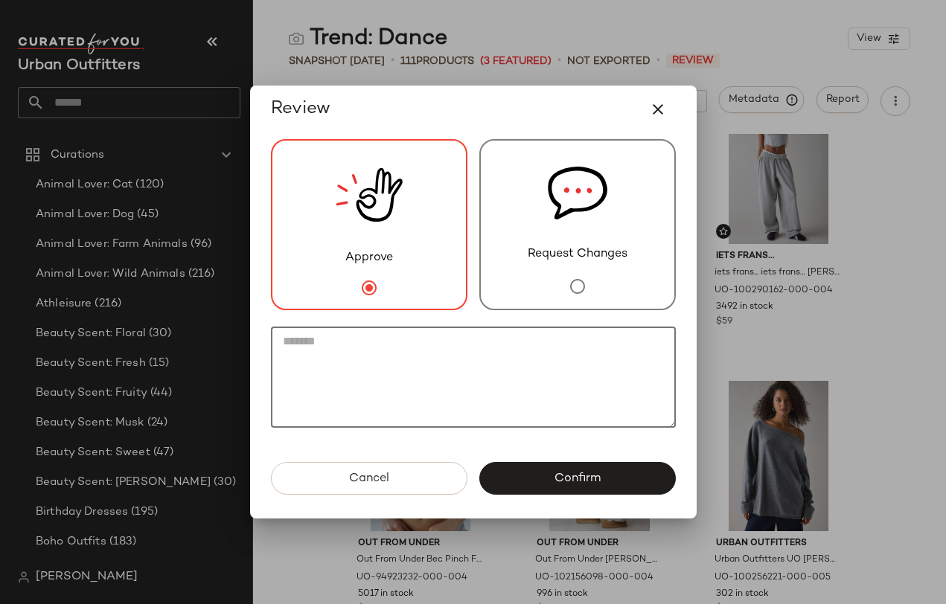
click at [383, 339] on textarea at bounding box center [473, 377] width 405 height 101
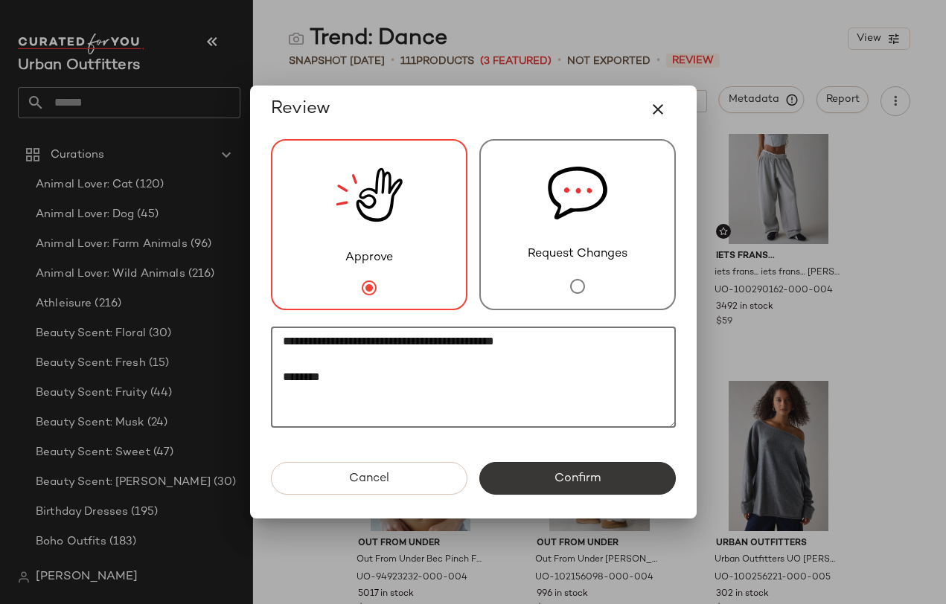
type textarea "**********"
click at [597, 474] on span "Confirm" at bounding box center [577, 479] width 47 height 14
